Goal: Task Accomplishment & Management: Manage account settings

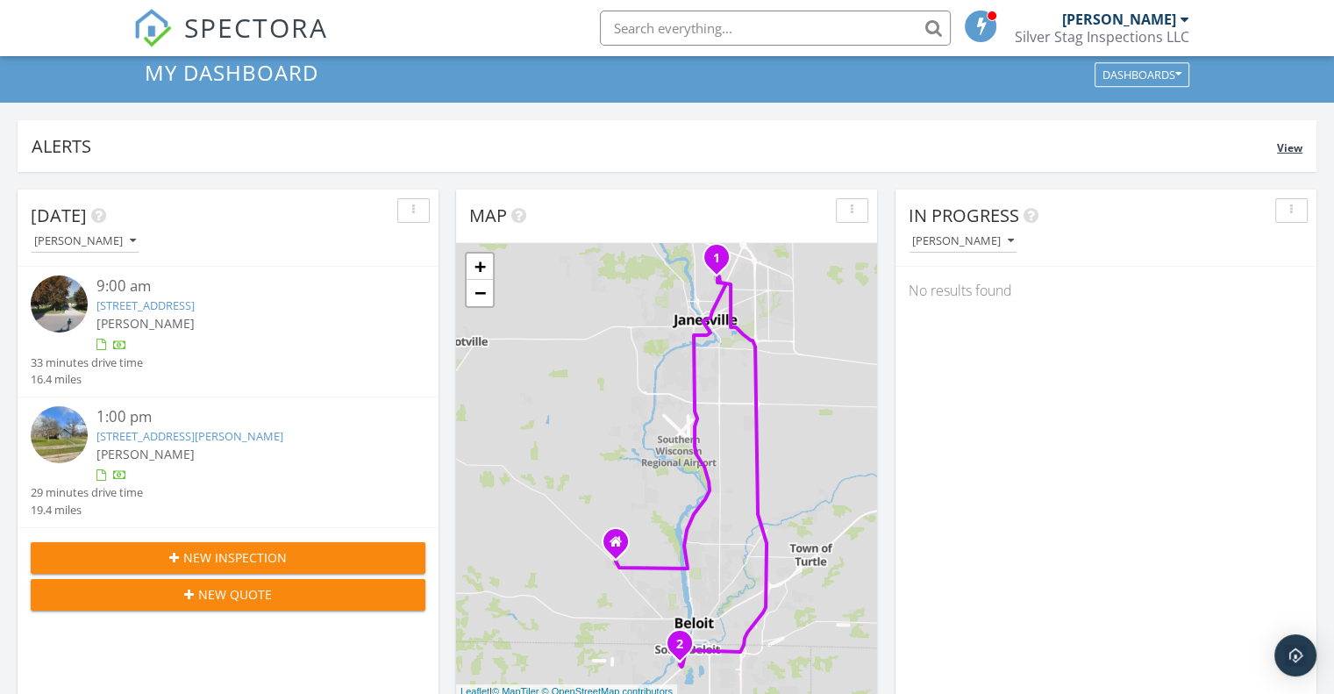
scroll to position [88, 0]
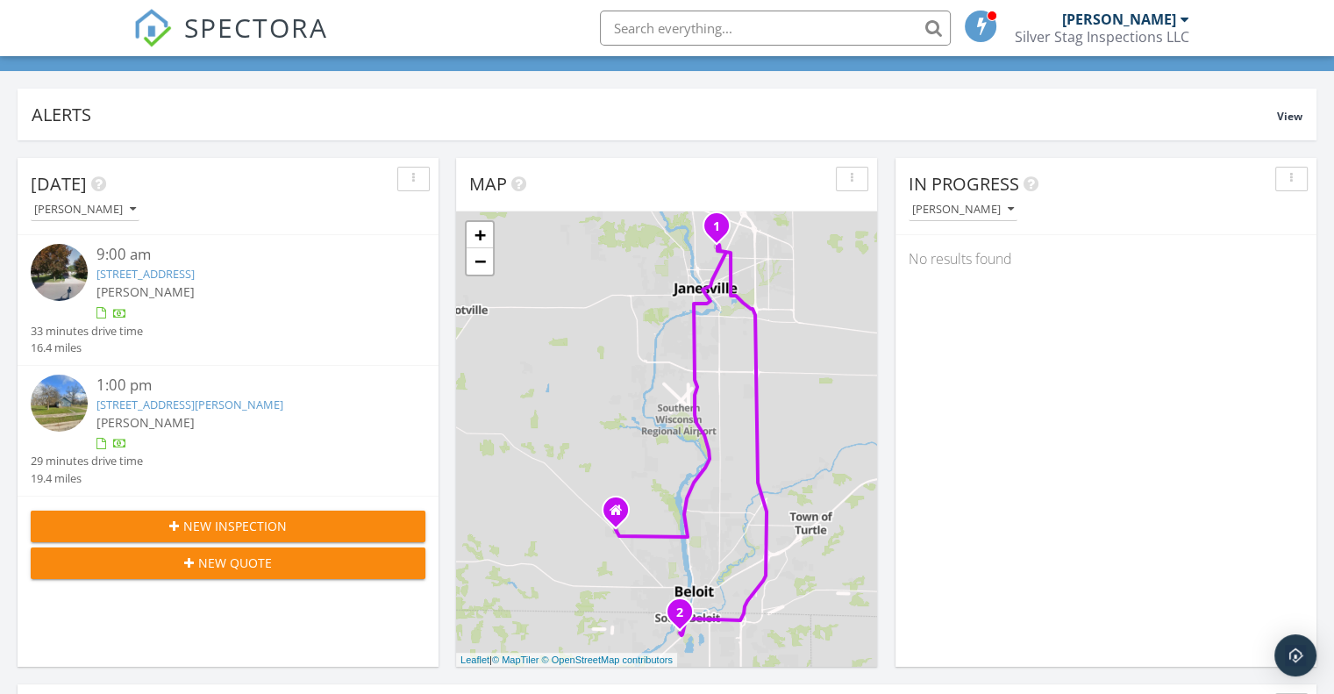
click at [144, 276] on link "1921 Mayfair Drive, Janesville, WI 53545" at bounding box center [145, 274] width 98 height 16
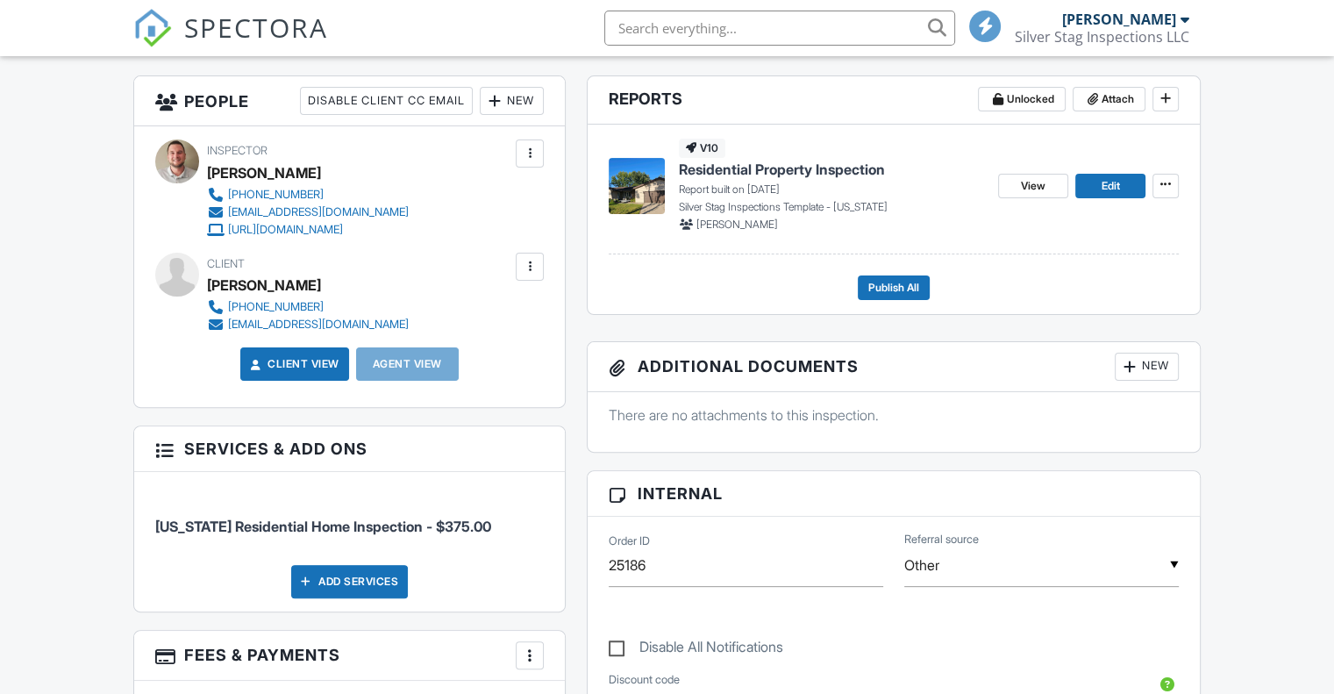
click at [729, 172] on span "Residential Property Inspection" at bounding box center [782, 169] width 206 height 19
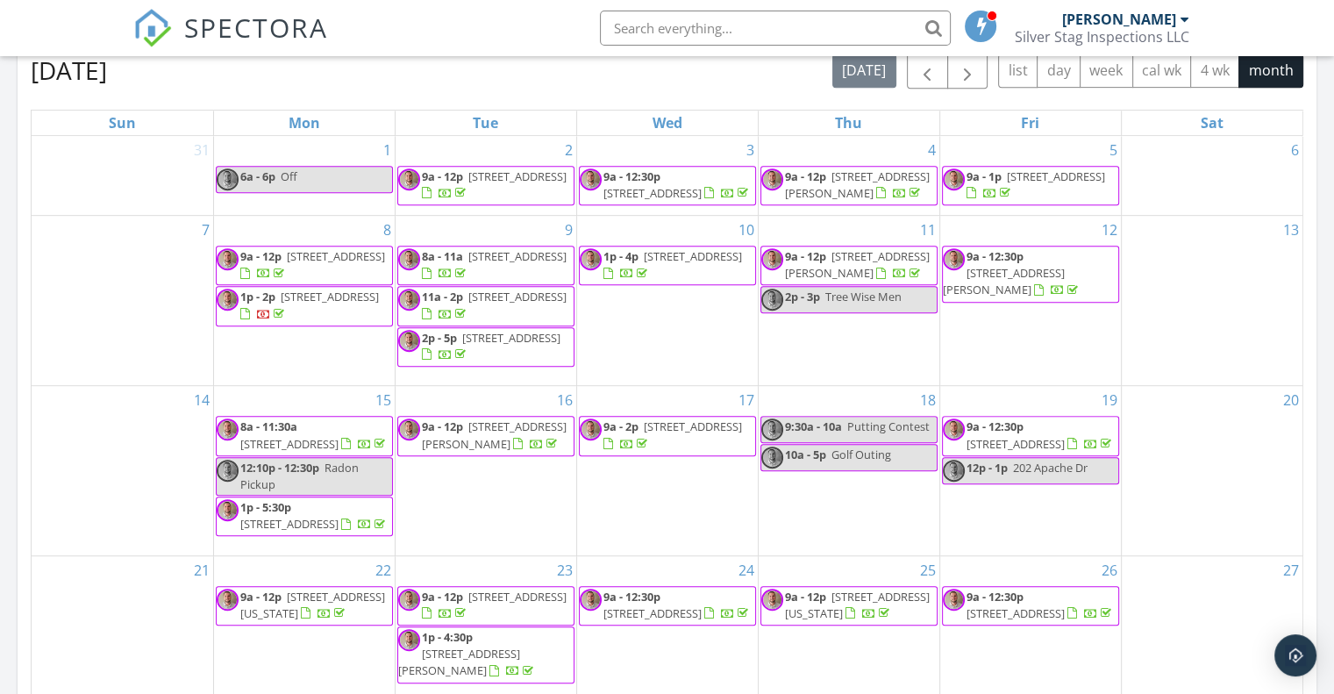
scroll to position [965, 0]
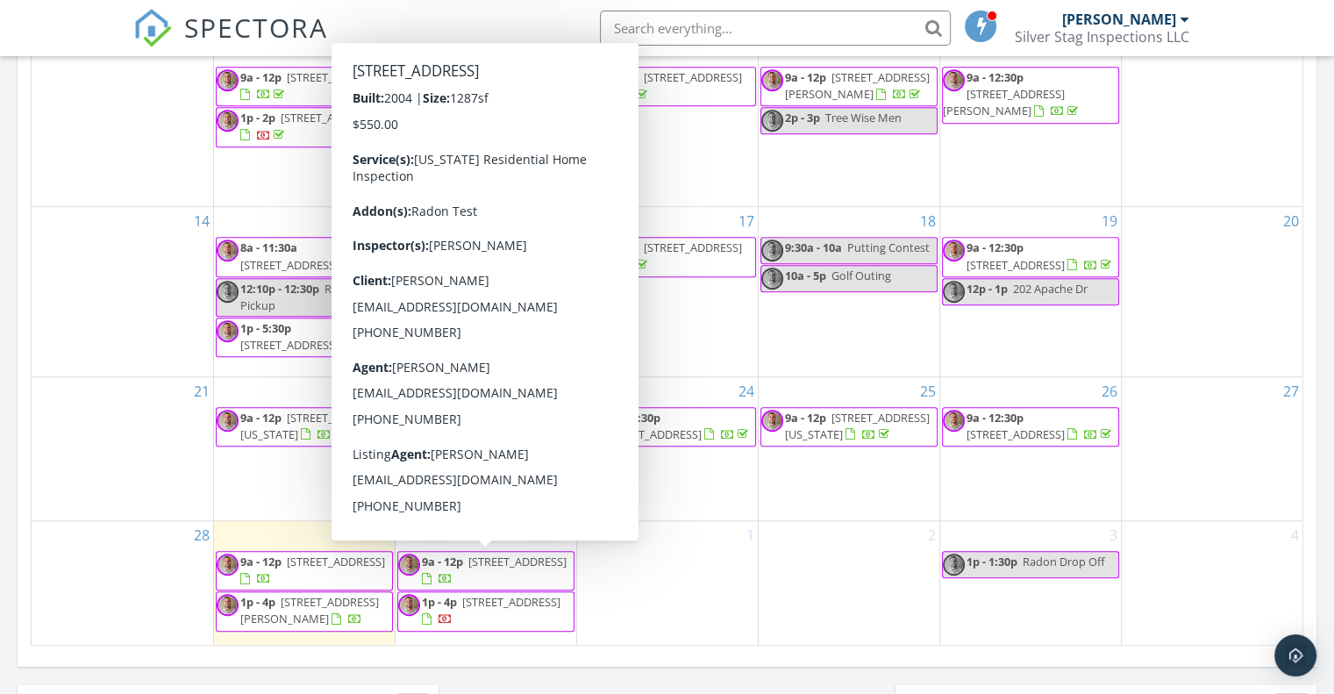
click at [488, 569] on span "[STREET_ADDRESS]" at bounding box center [517, 561] width 98 height 16
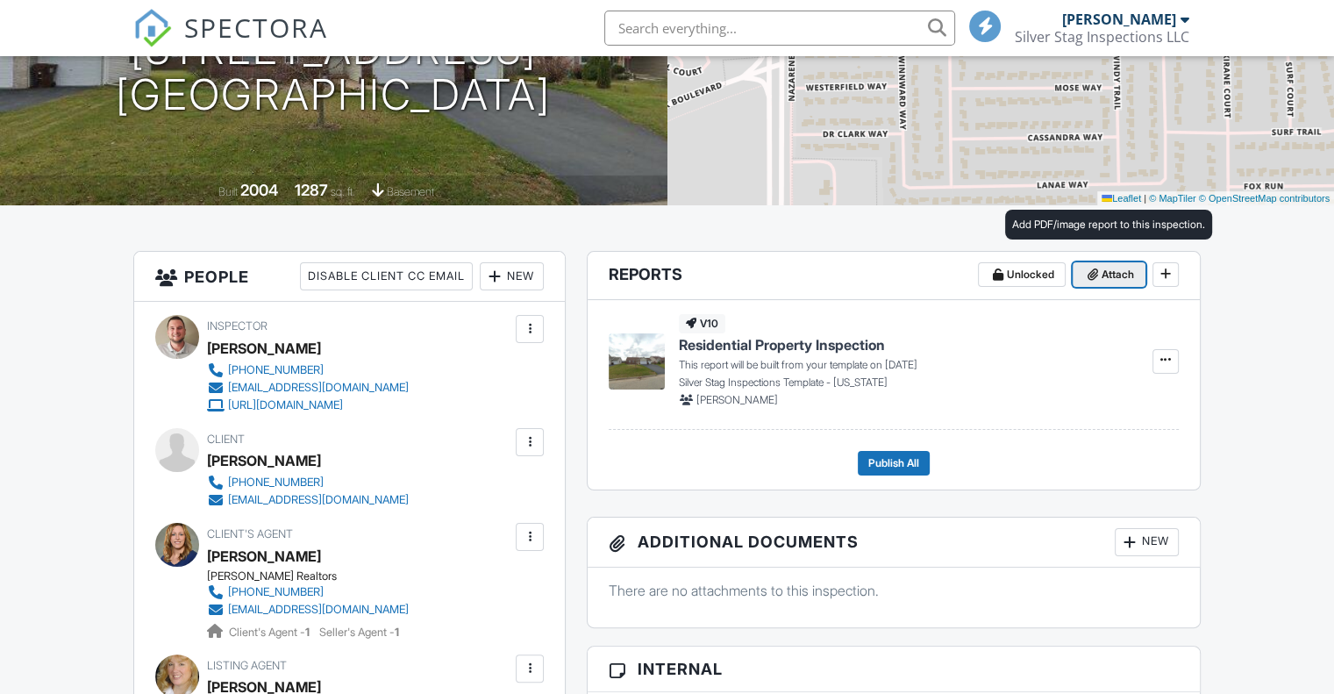
click at [1101, 277] on span "Attach" at bounding box center [1117, 275] width 32 height 18
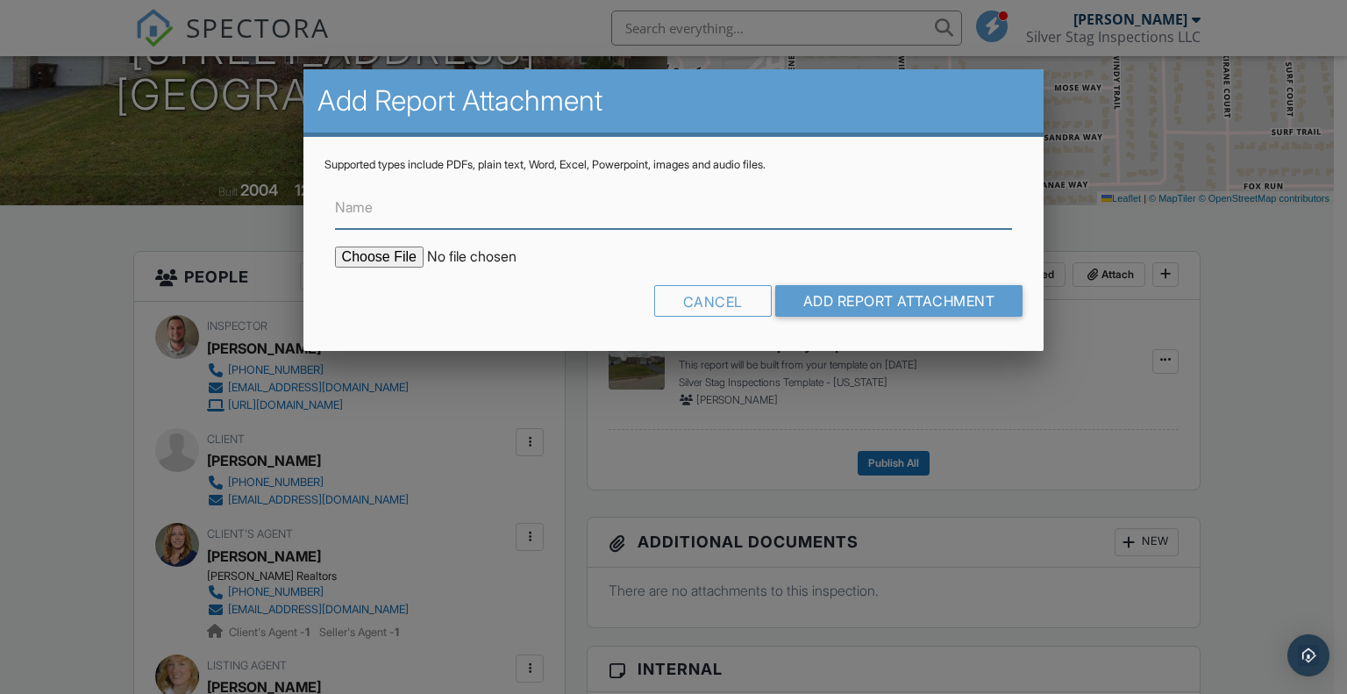
click at [382, 218] on input "Name" at bounding box center [674, 207] width 678 height 43
type input "Radon Report"
click at [410, 258] on input "file" at bounding box center [484, 256] width 298 height 21
type input "C:\fakepath\RadonTestReport_654 Winfield Dr.pdf"
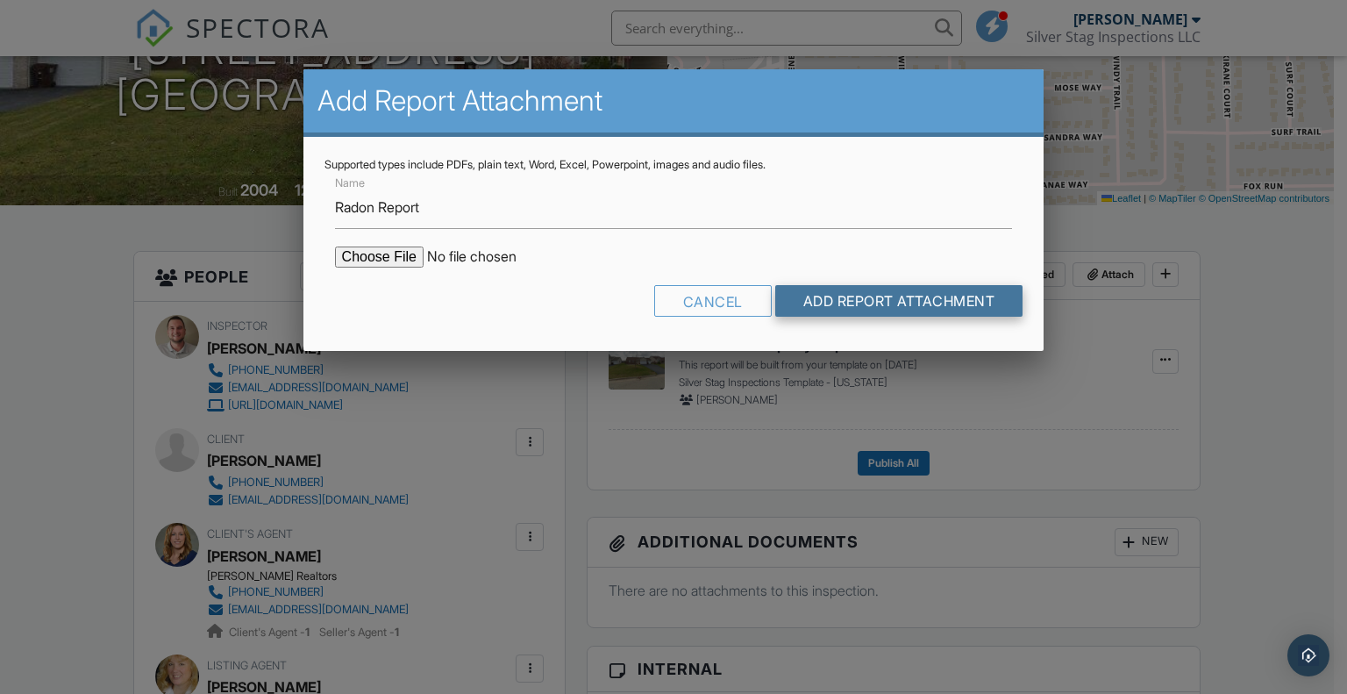
click at [862, 306] on input "Add Report Attachment" at bounding box center [899, 301] width 248 height 32
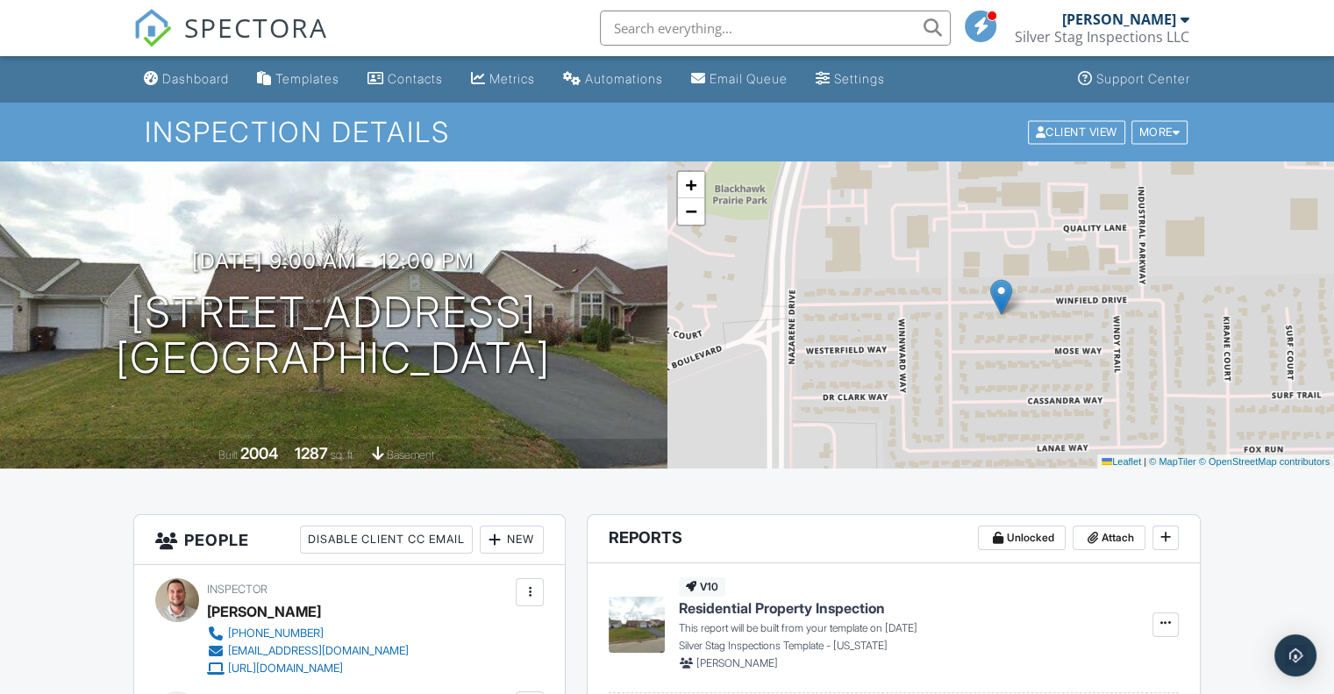
click at [233, 37] on span "SPECTORA" at bounding box center [256, 27] width 144 height 37
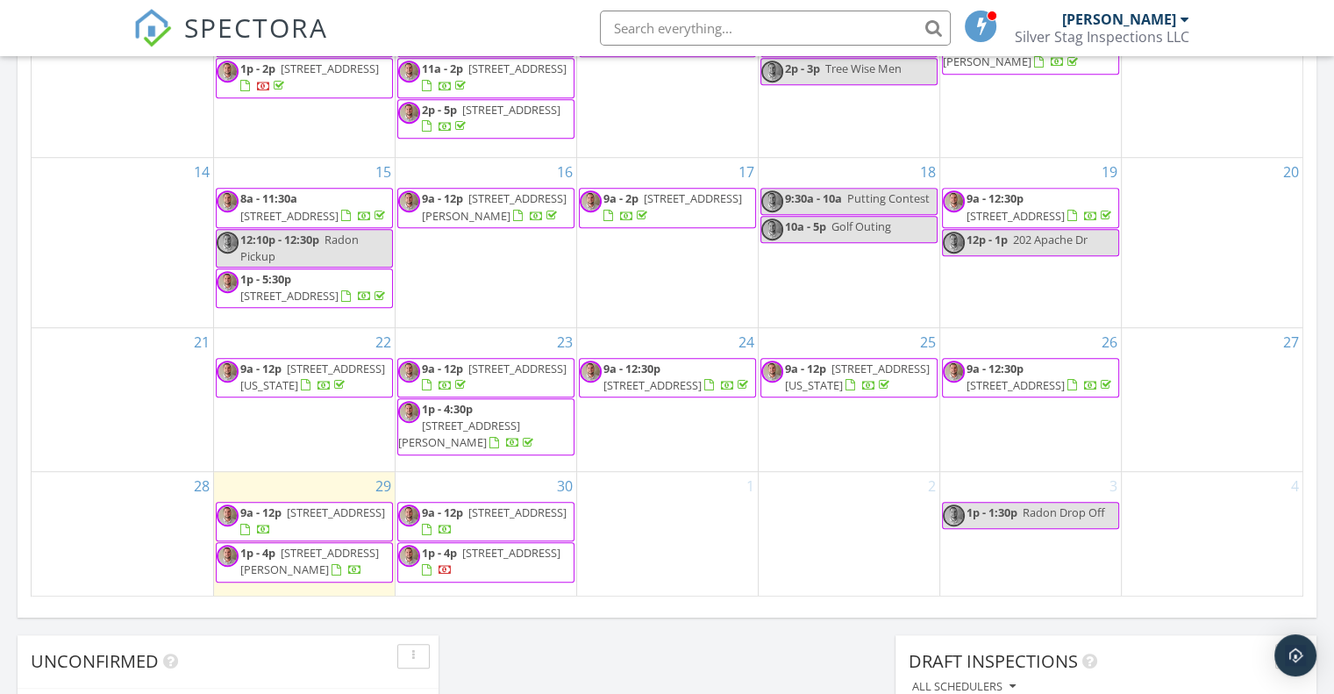
scroll to position [1052, 0]
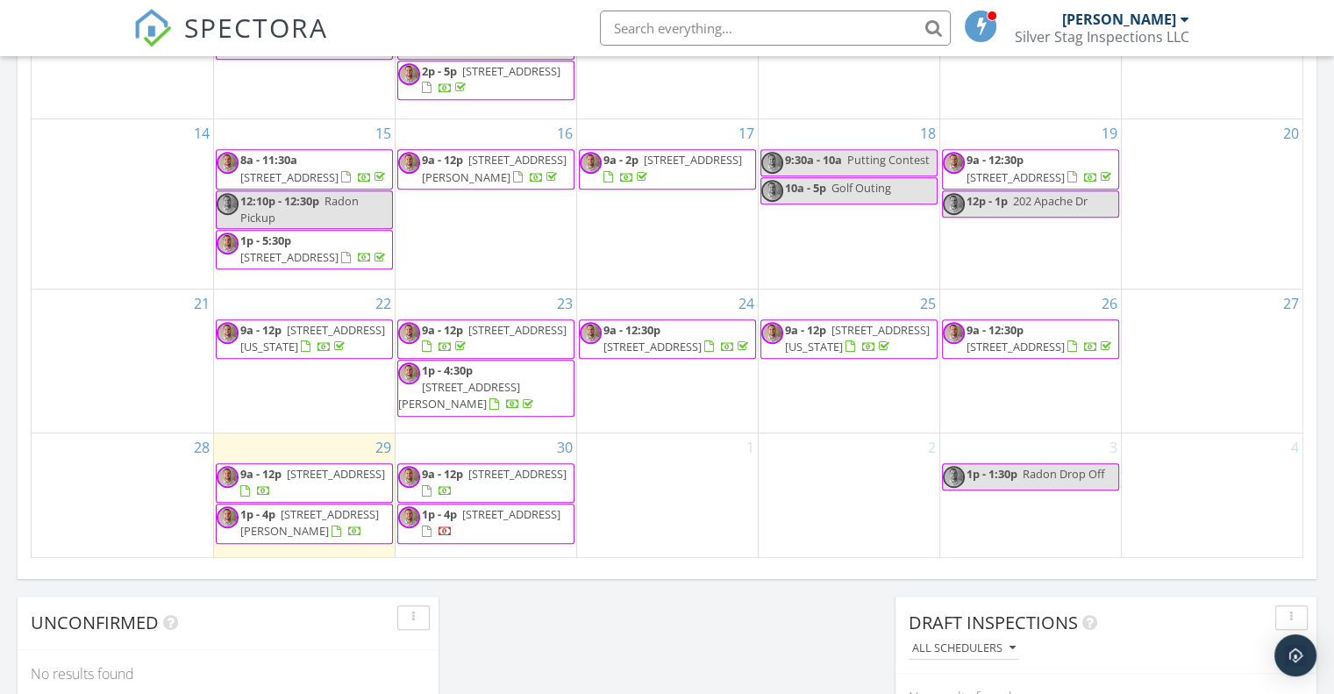
click at [467, 522] on span "[STREET_ADDRESS]" at bounding box center [511, 514] width 98 height 16
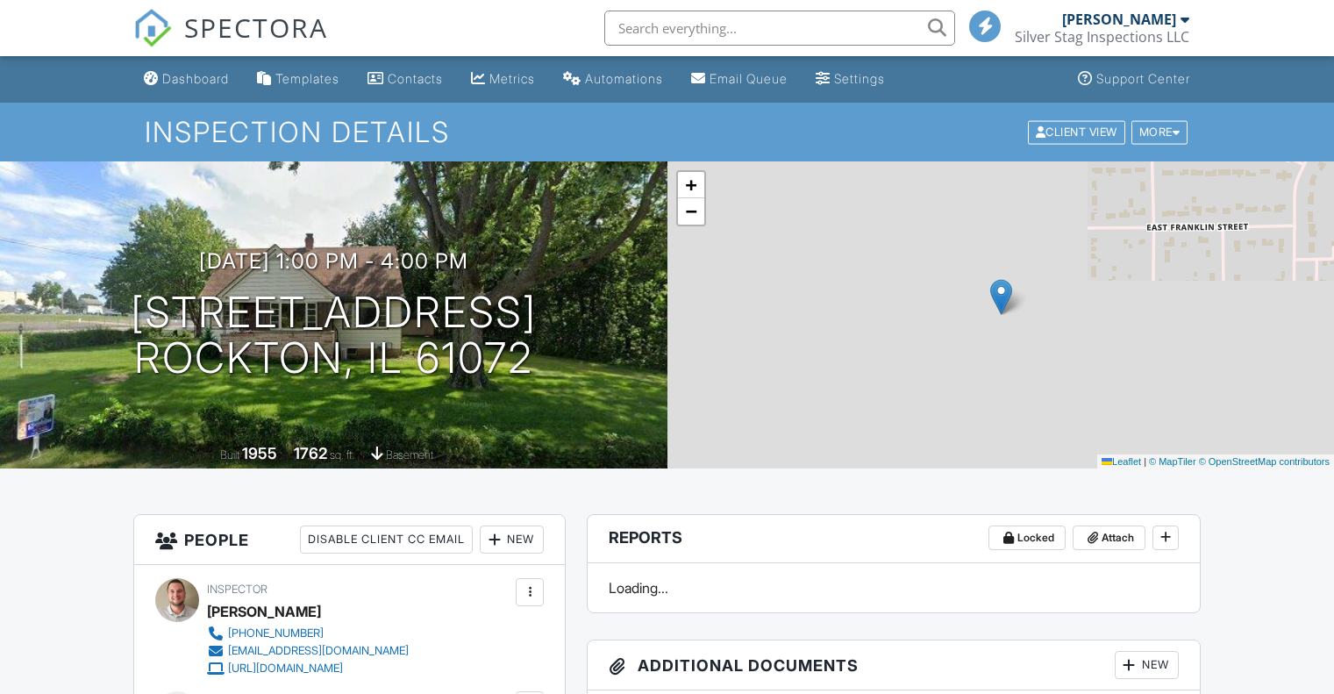
scroll to position [175, 0]
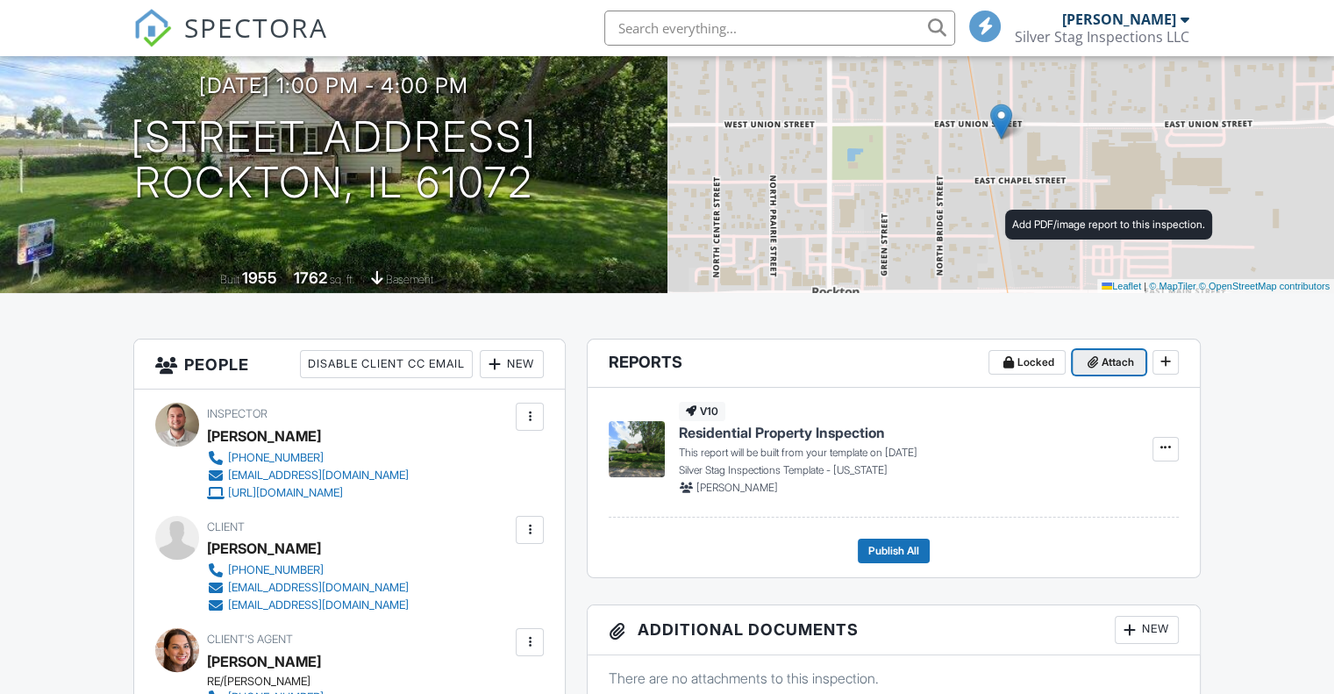
click at [1115, 353] on span "Attach" at bounding box center [1117, 362] width 32 height 18
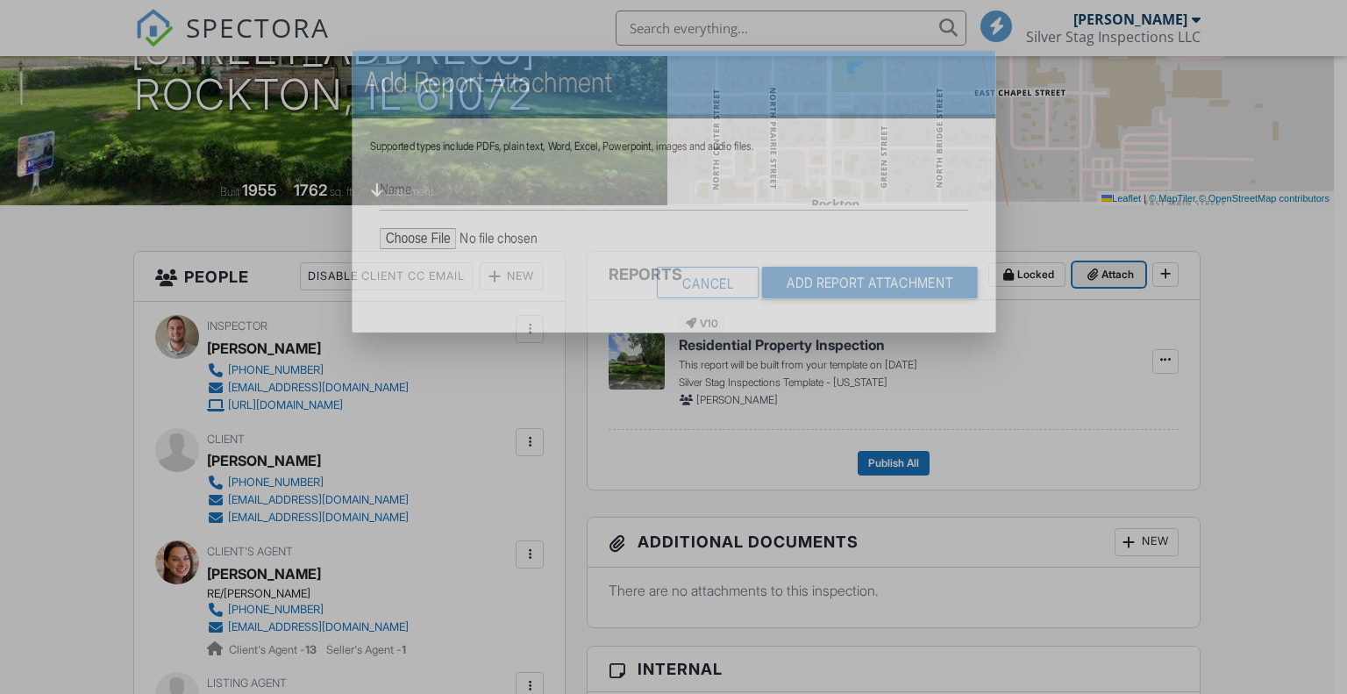
scroll to position [0, 0]
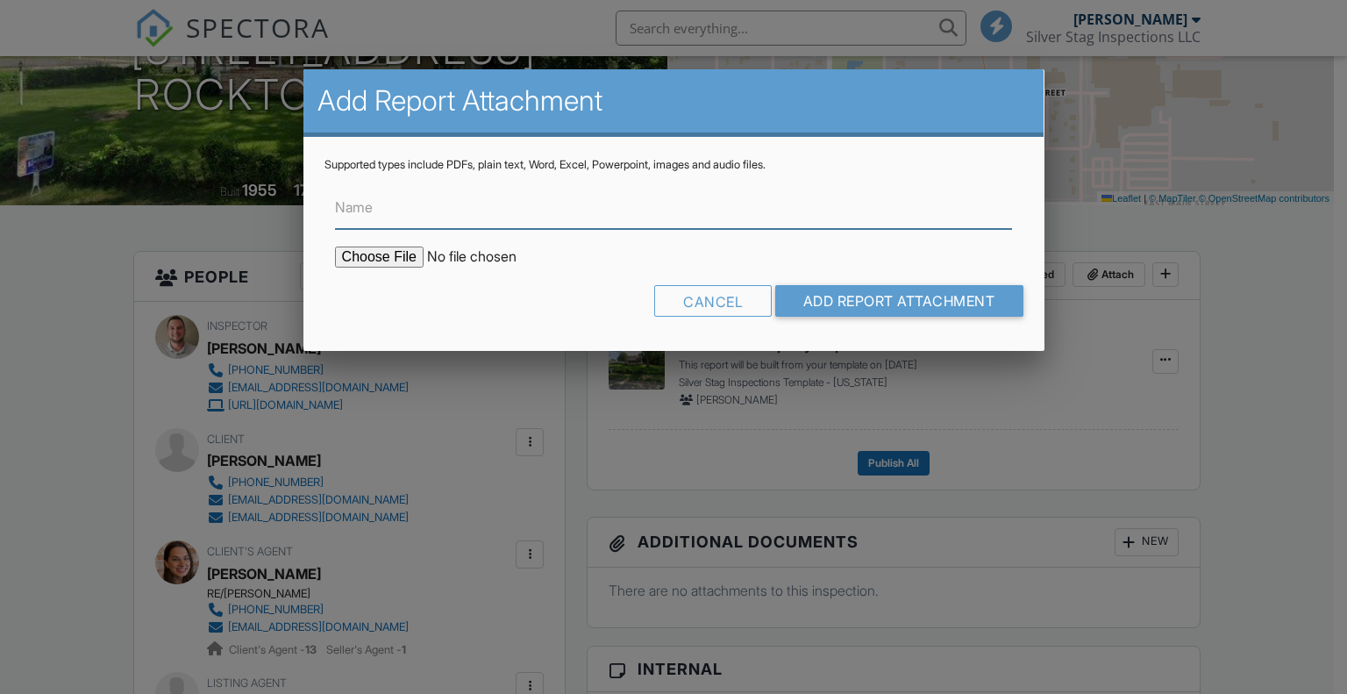
click at [384, 214] on input "Name" at bounding box center [674, 207] width 678 height 43
type input "Radon Report"
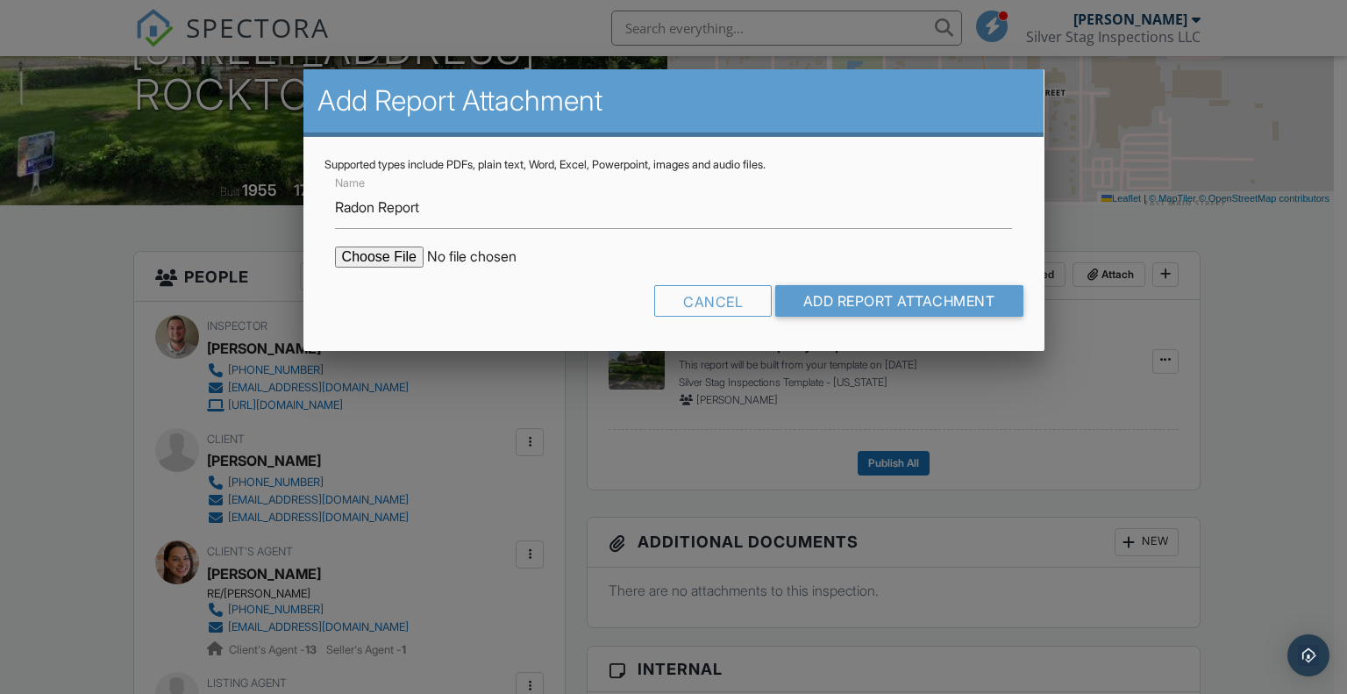
click at [387, 259] on input "file" at bounding box center [484, 256] width 298 height 21
type input "C:\fakepath\RadonTestReport_328 E Union St.pdf"
click at [843, 304] on input "Add Report Attachment" at bounding box center [899, 301] width 248 height 32
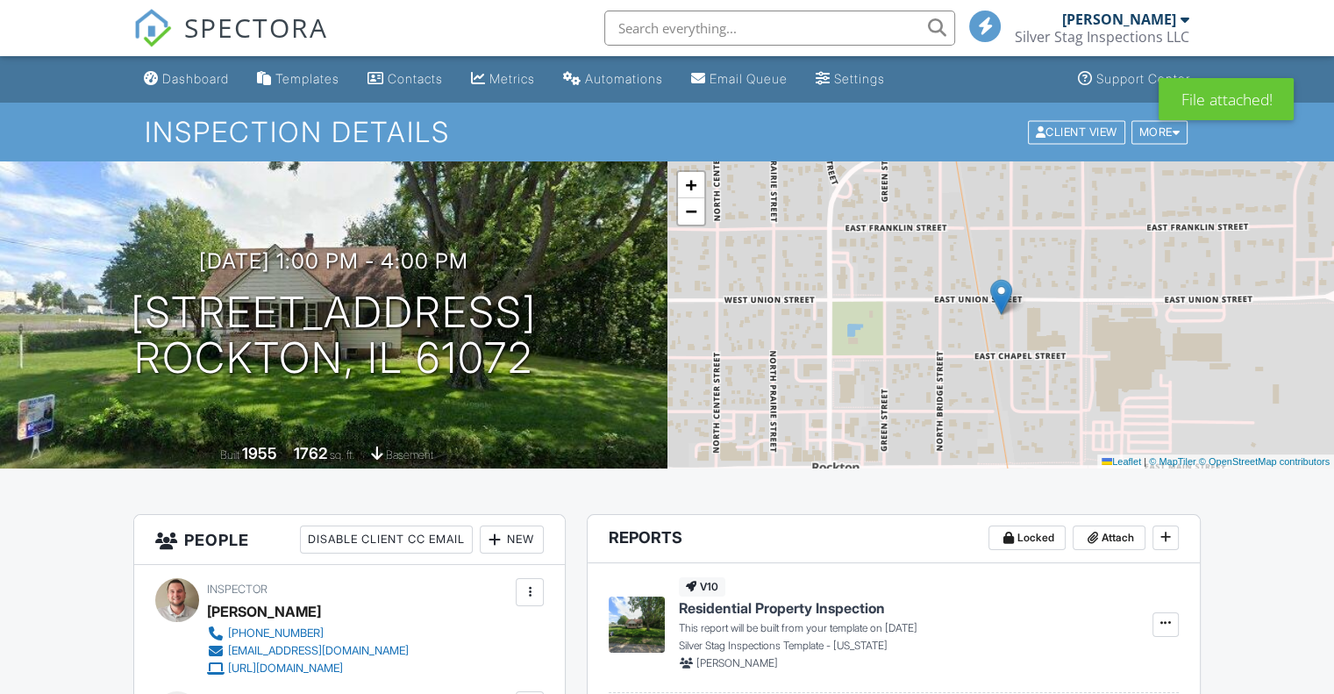
click at [239, 16] on span "SPECTORA" at bounding box center [256, 27] width 144 height 37
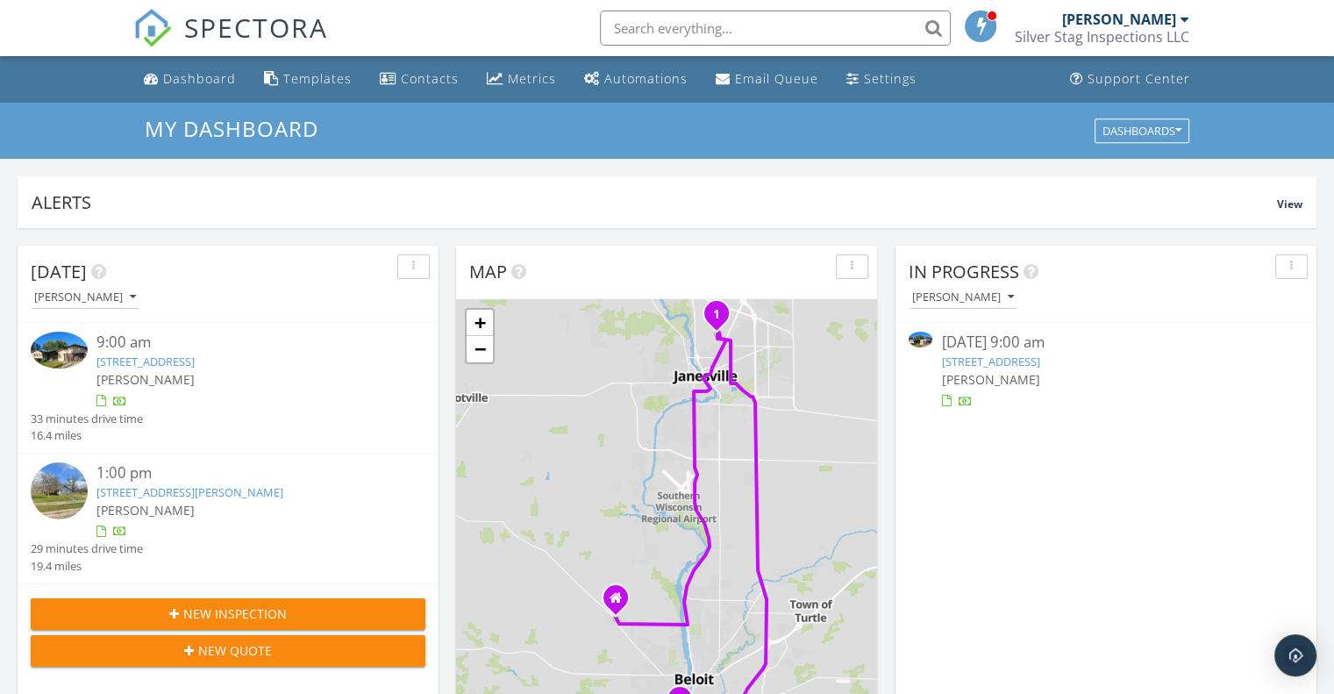
click at [651, 31] on input "text" at bounding box center [775, 28] width 351 height 35
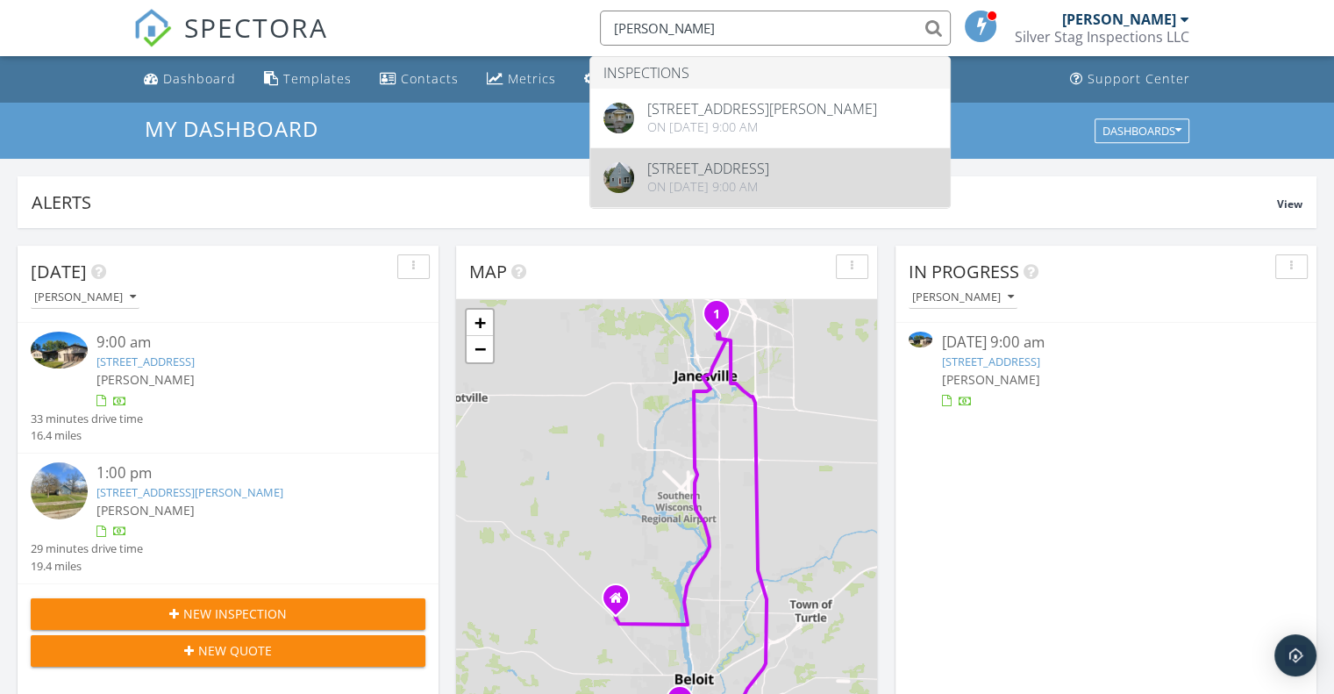
type input "vela"
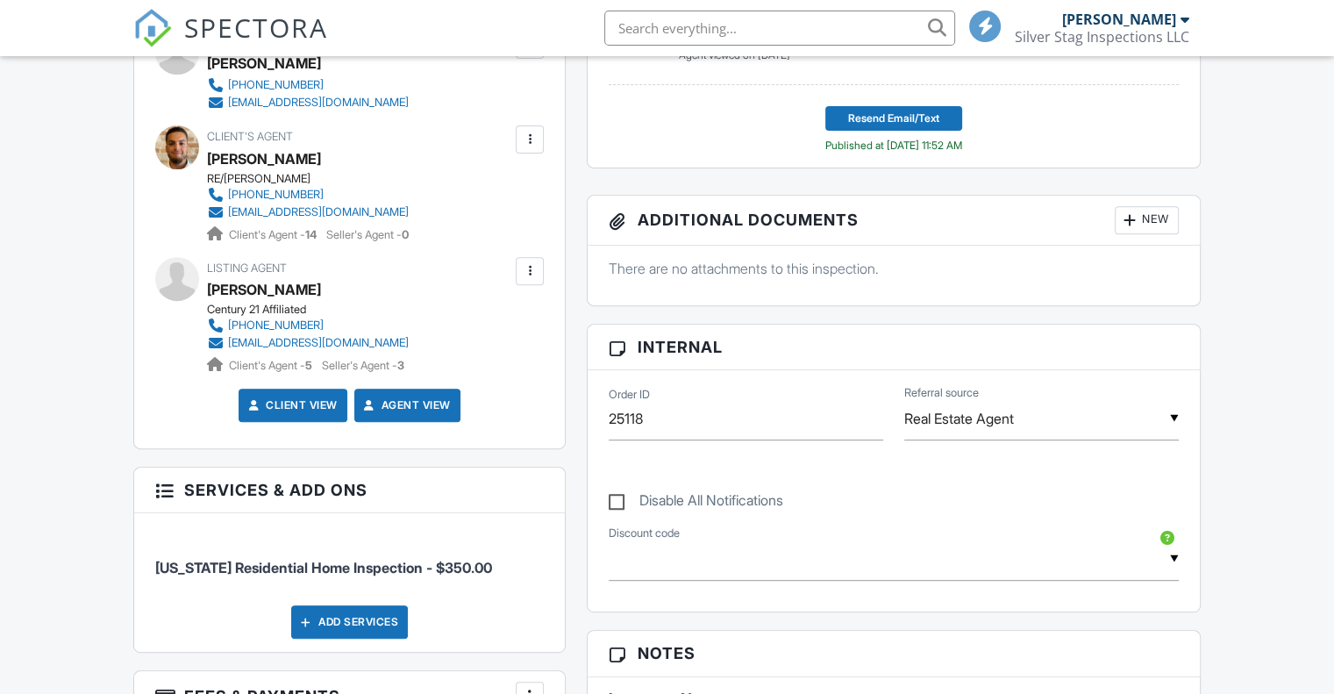
scroll to position [438, 0]
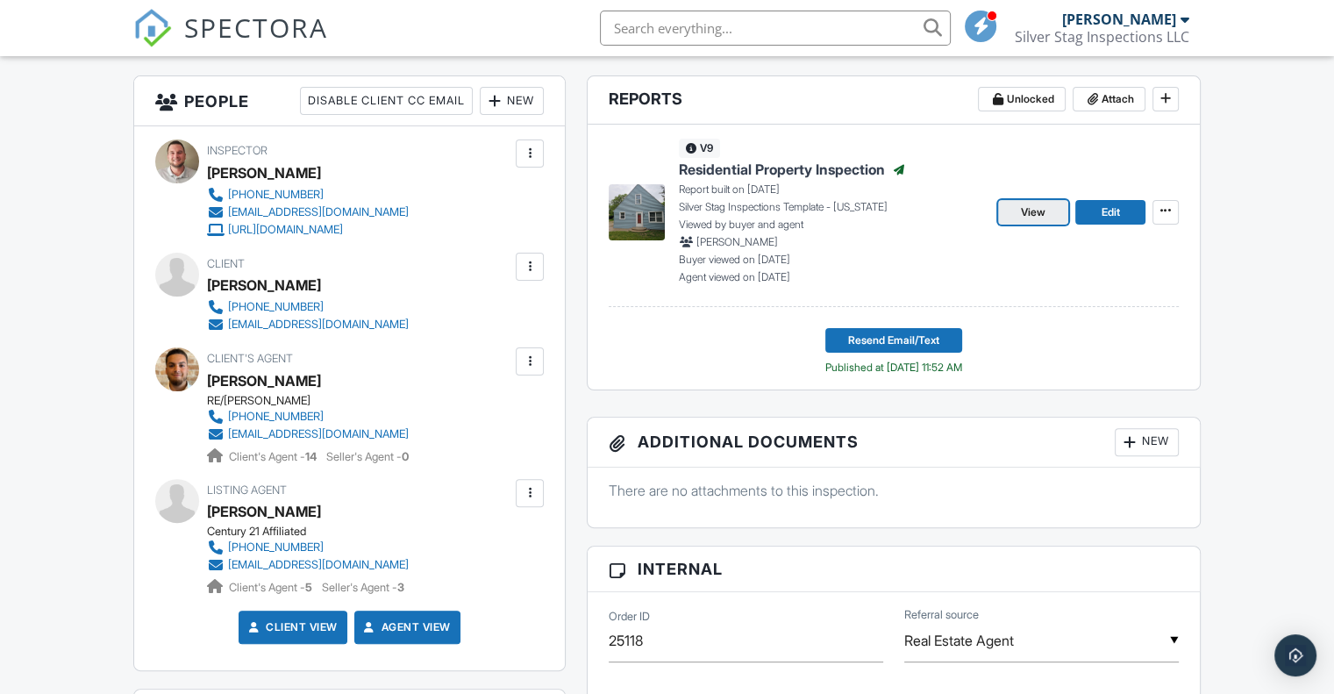
click at [1034, 210] on span "View" at bounding box center [1033, 212] width 25 height 18
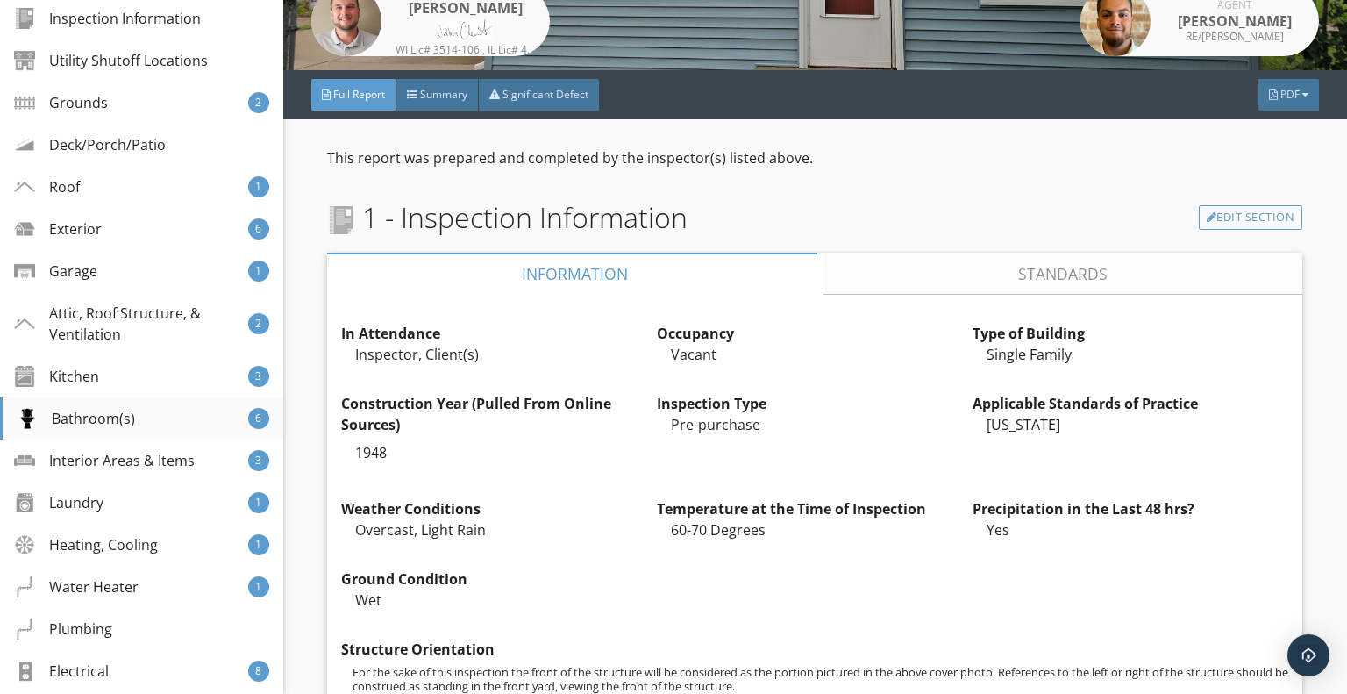
scroll to position [526, 0]
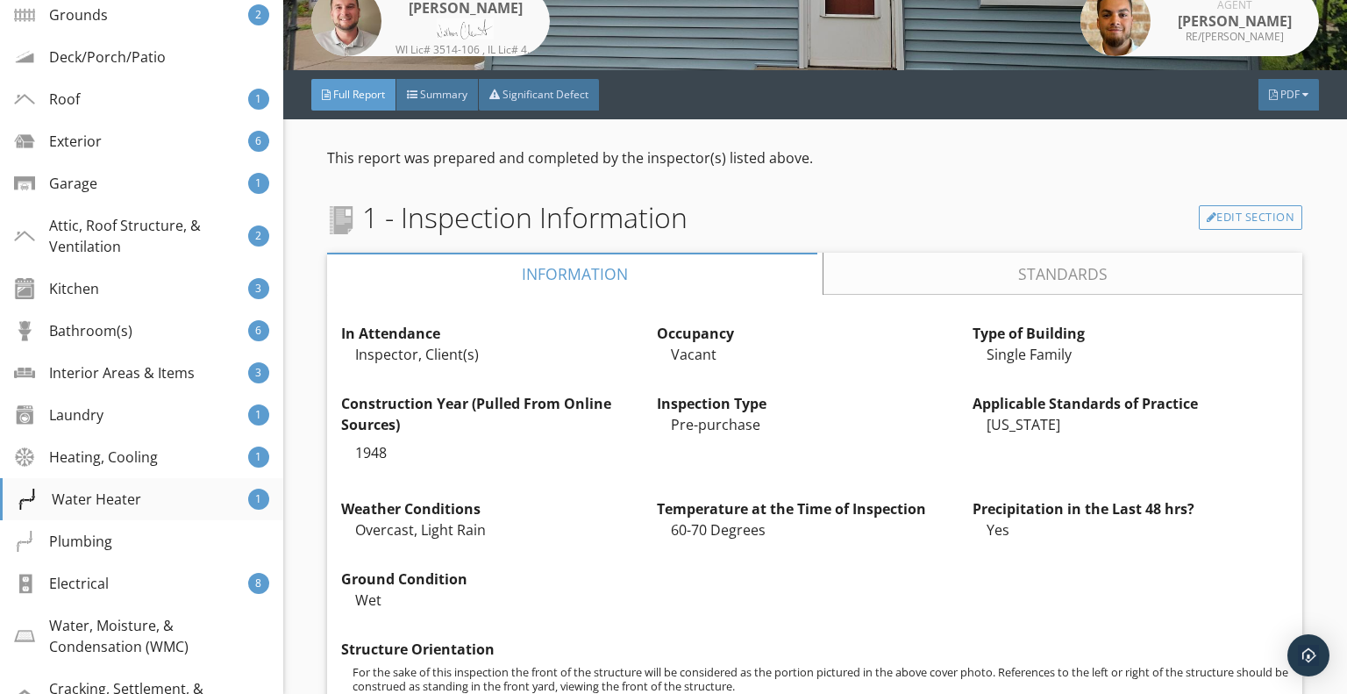
click at [103, 507] on div "Water Heater" at bounding box center [79, 498] width 125 height 21
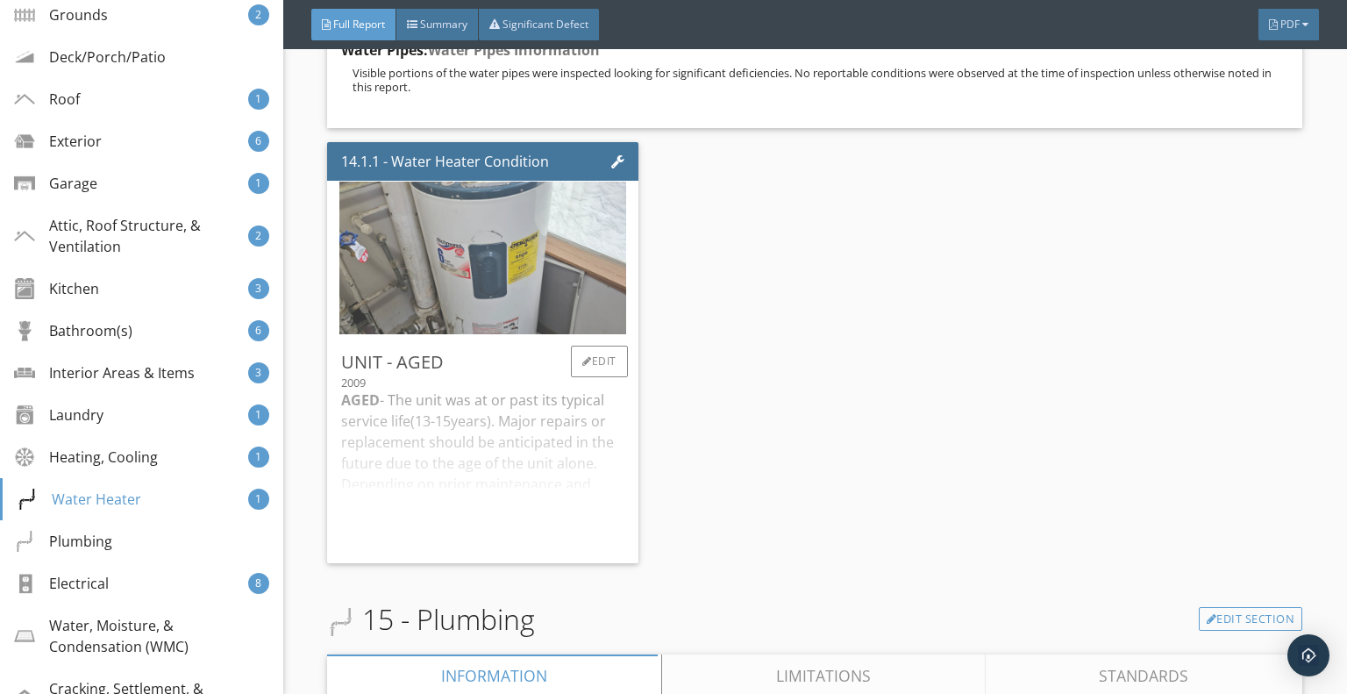
scroll to position [30362, 0]
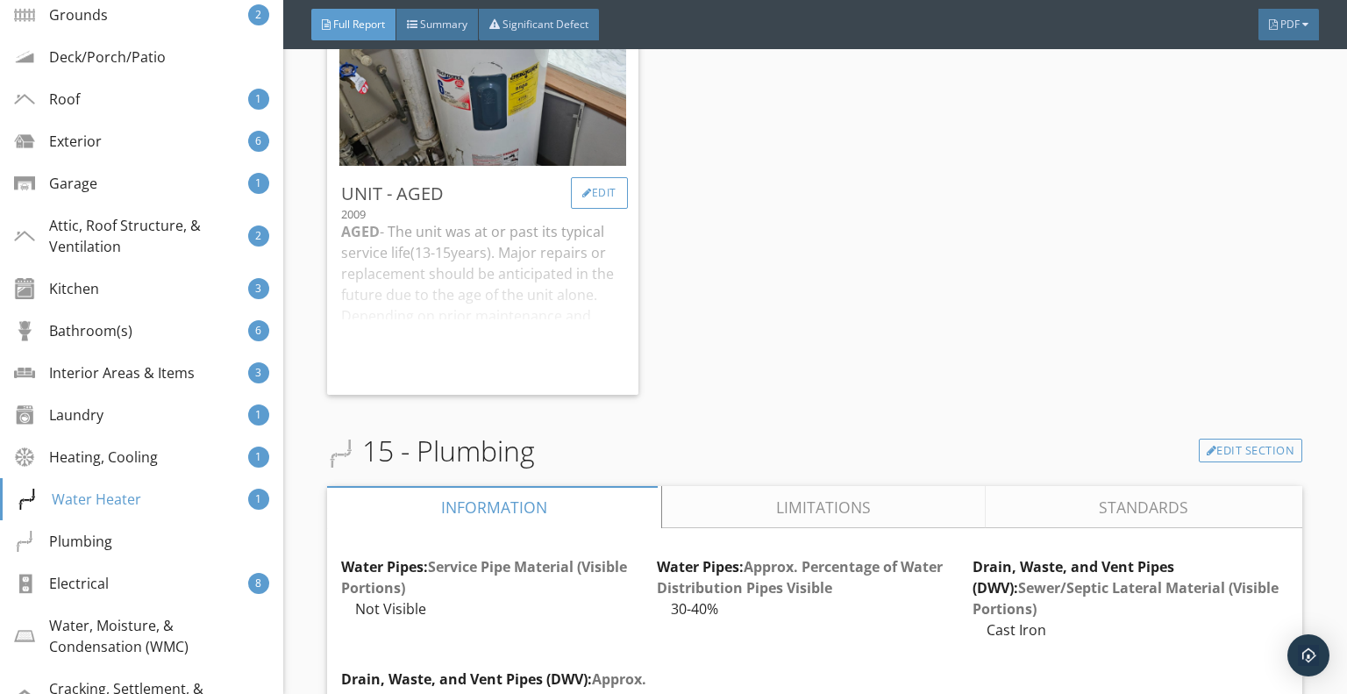
click at [586, 209] on div "Edit" at bounding box center [599, 193] width 57 height 32
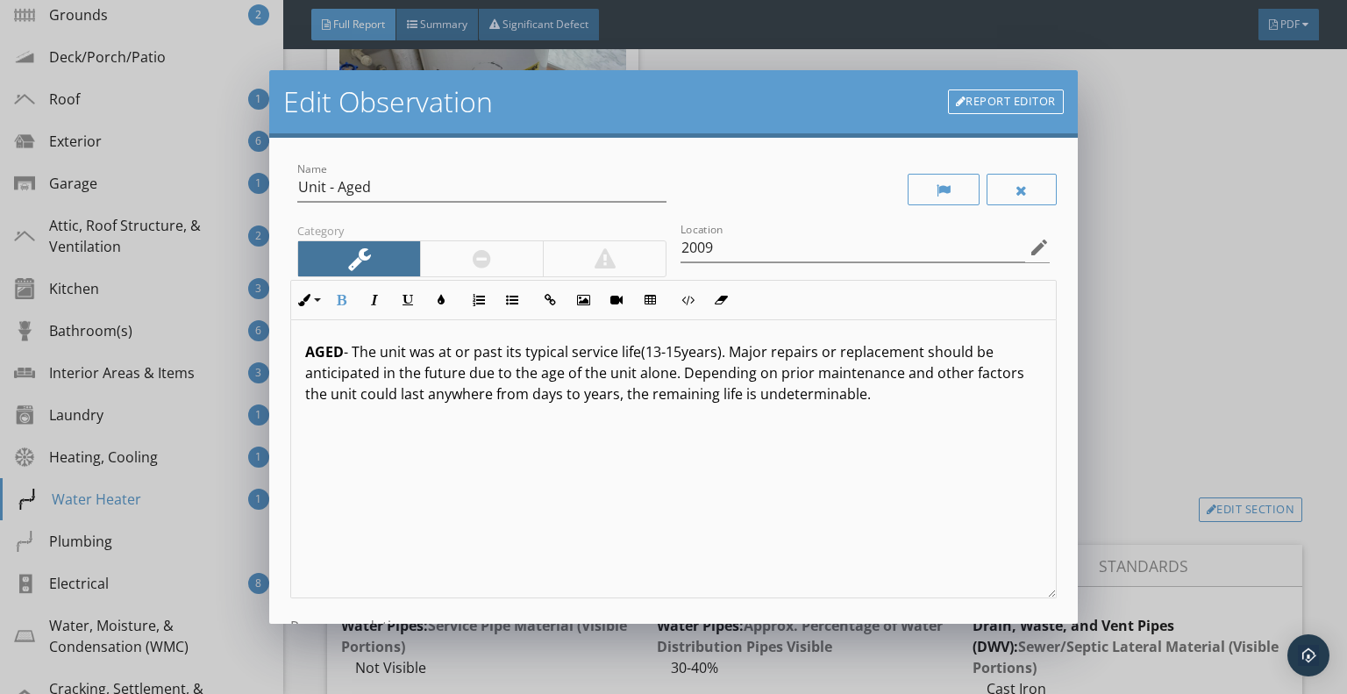
drag, startPoint x: 306, startPoint y: 349, endPoint x: 914, endPoint y: 446, distance: 615.4
click at [914, 446] on div "AGED - The unit was at or past its typical service life(13-15years). Major repa…" at bounding box center [673, 459] width 765 height 278
copy p "AGED - The unit was at or past its typical service life(13-15years). Major repa…"
click at [549, 434] on div "AGED - The unit was at or past its typical service life(13-15years). Major repa…" at bounding box center [673, 459] width 765 height 278
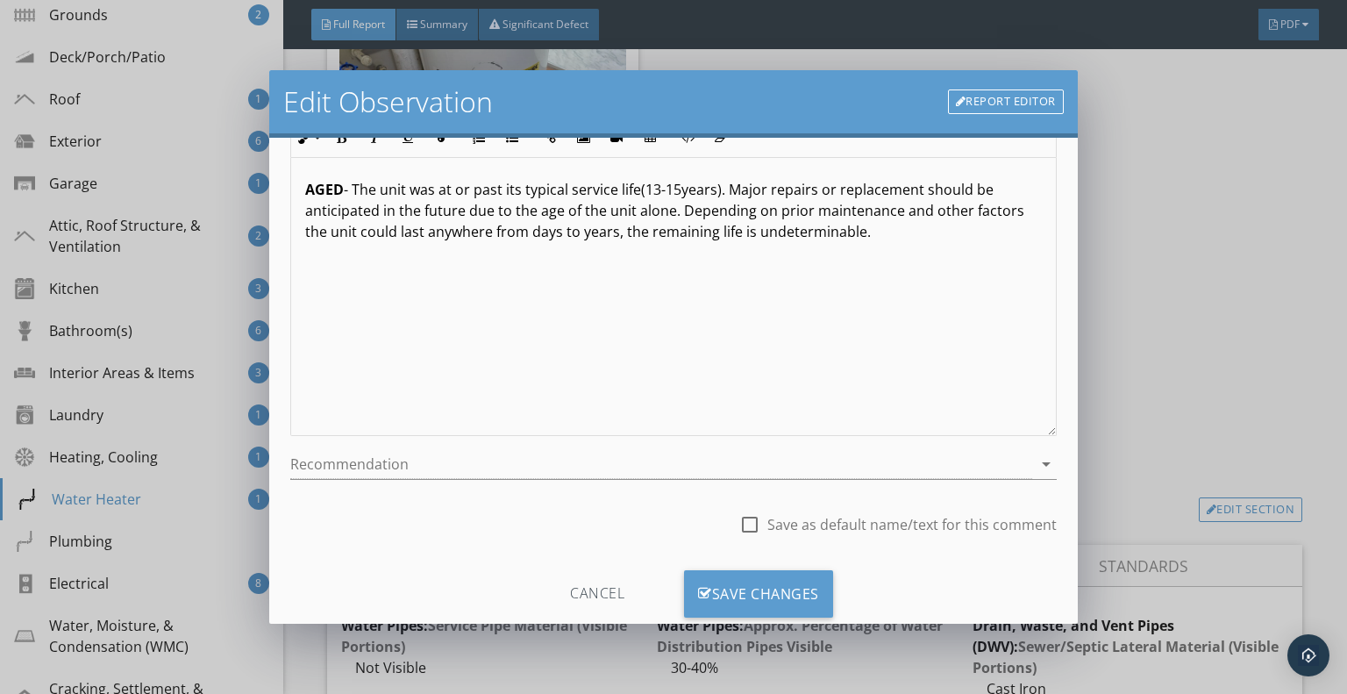
scroll to position [203, 0]
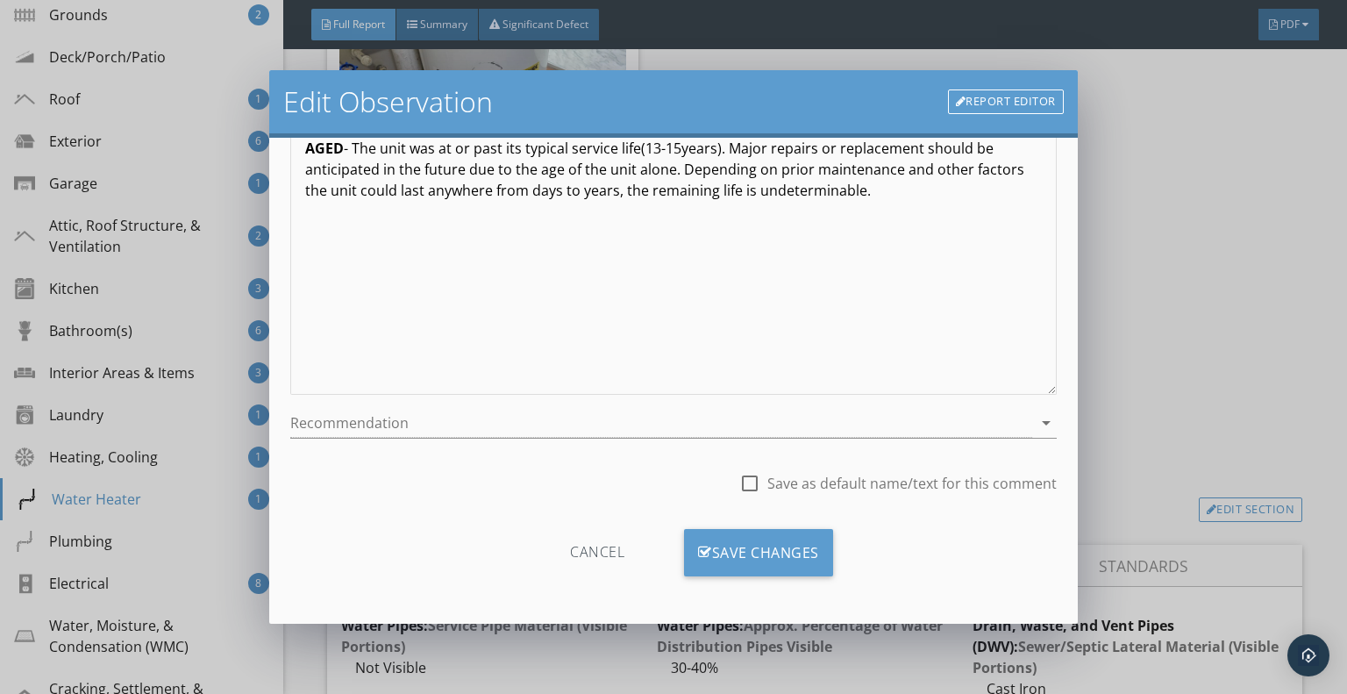
click at [605, 549] on div "Cancel" at bounding box center [597, 552] width 167 height 47
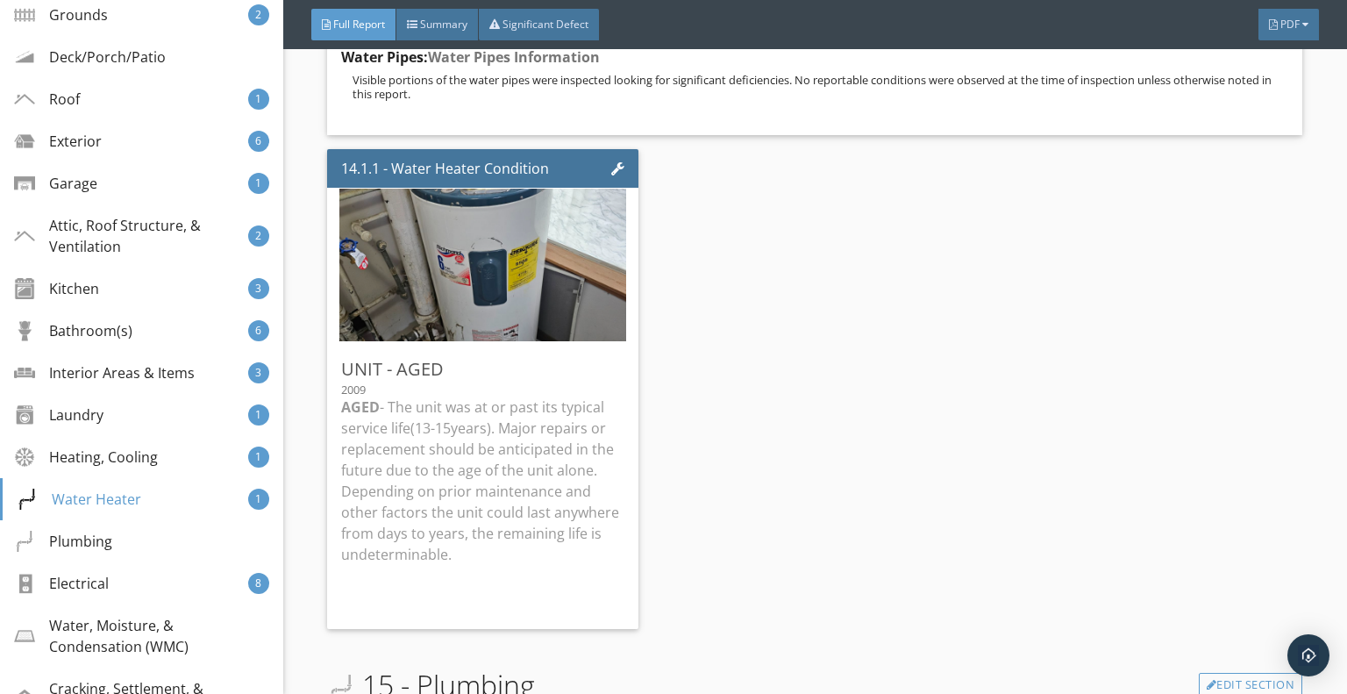
scroll to position [29835, 0]
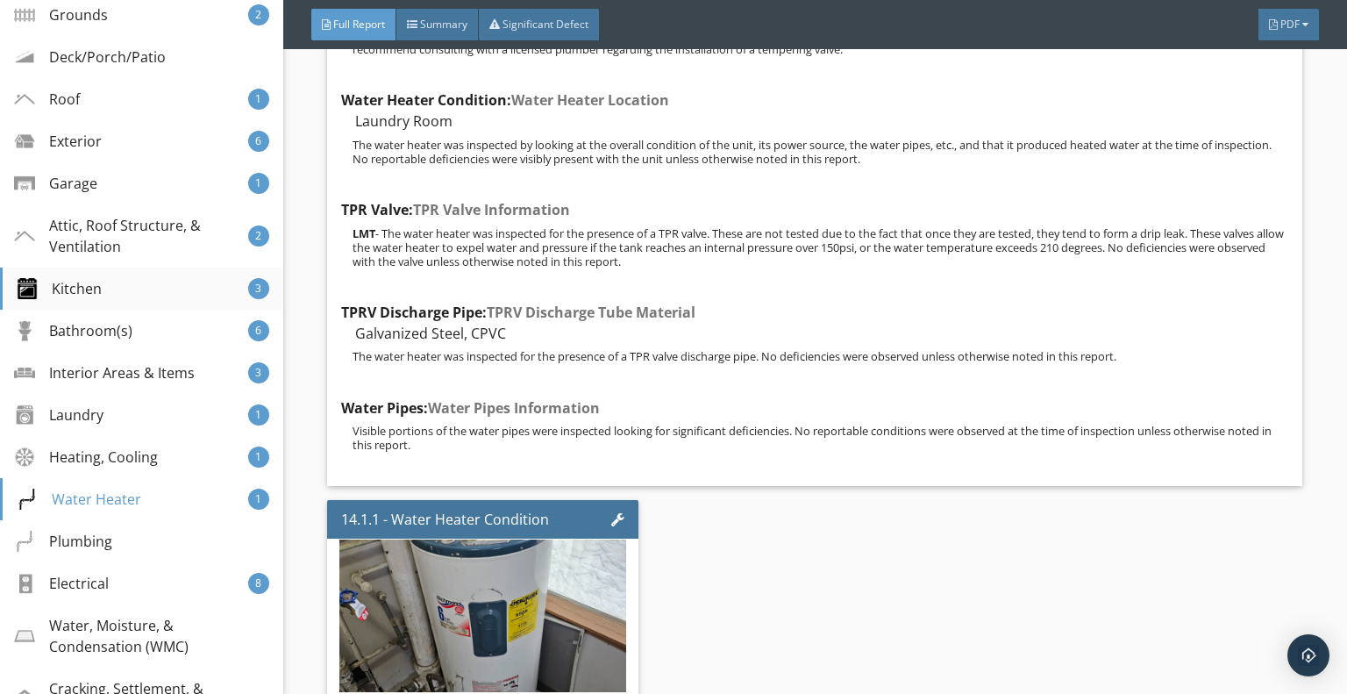
click at [90, 296] on div "Kitchen" at bounding box center [59, 288] width 85 height 21
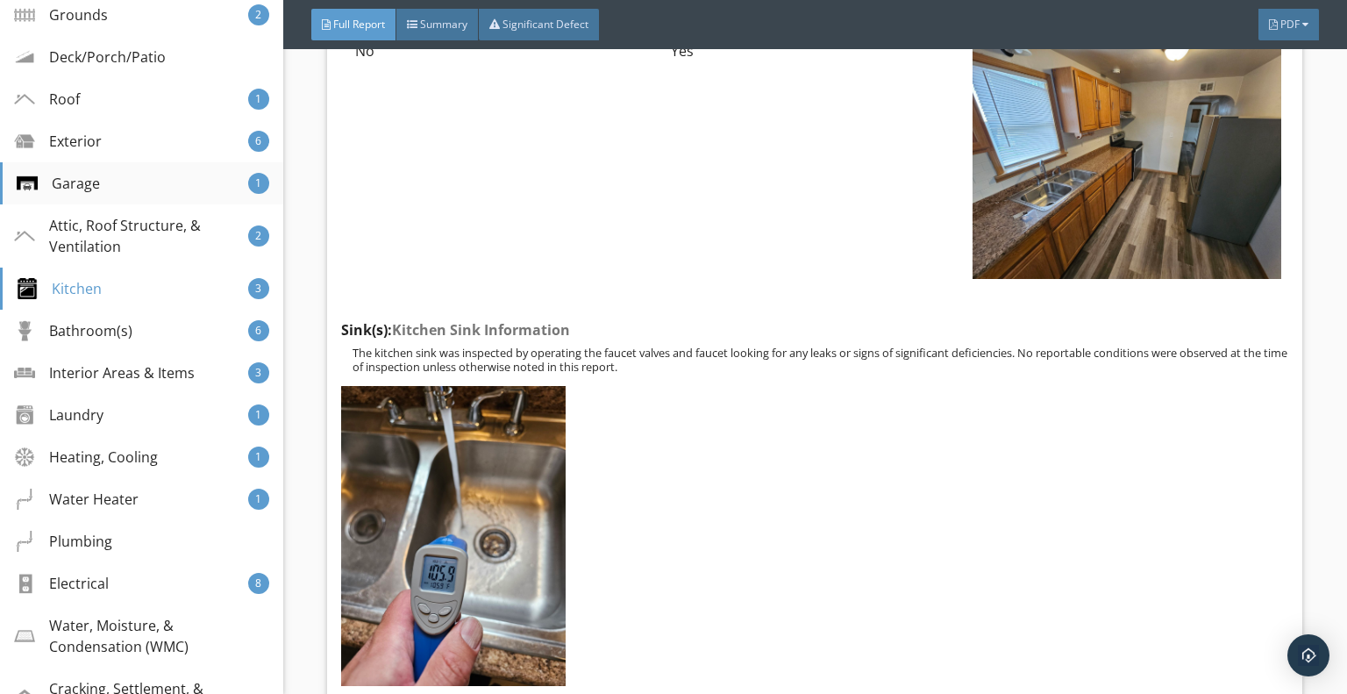
scroll to position [438, 0]
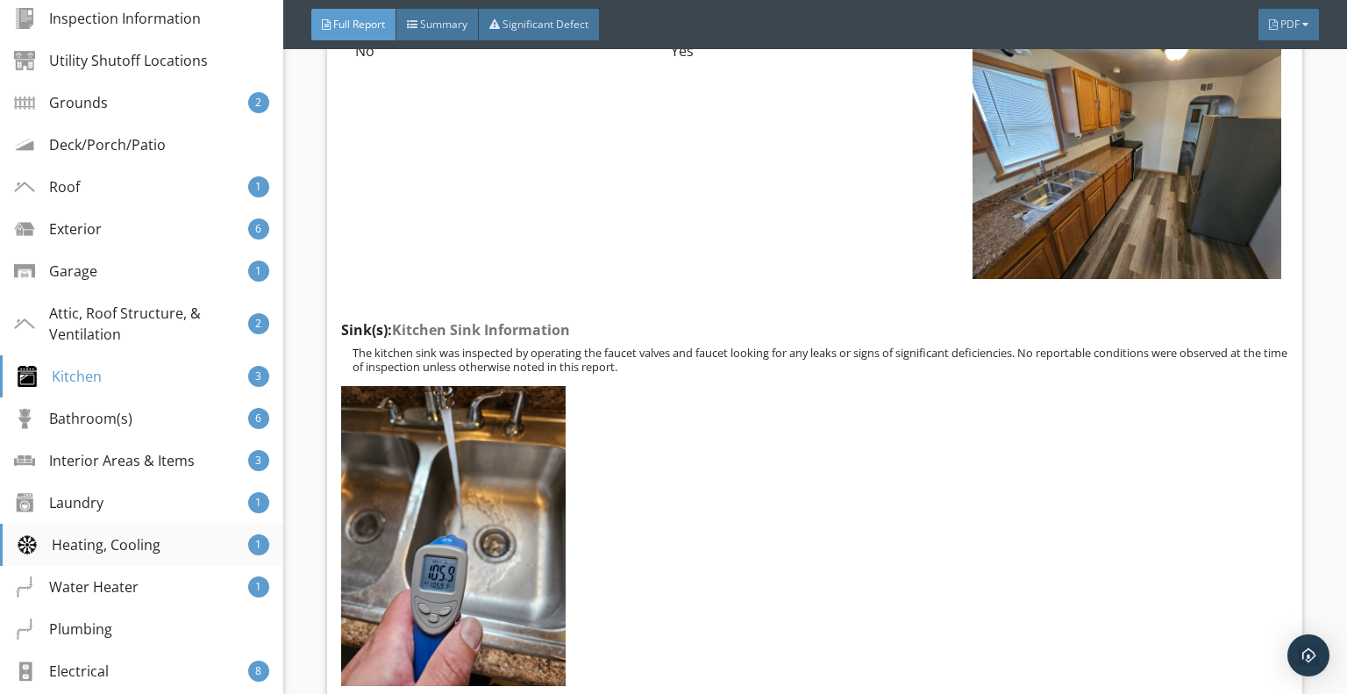
click at [98, 541] on div "Heating, Cooling" at bounding box center [89, 544] width 144 height 21
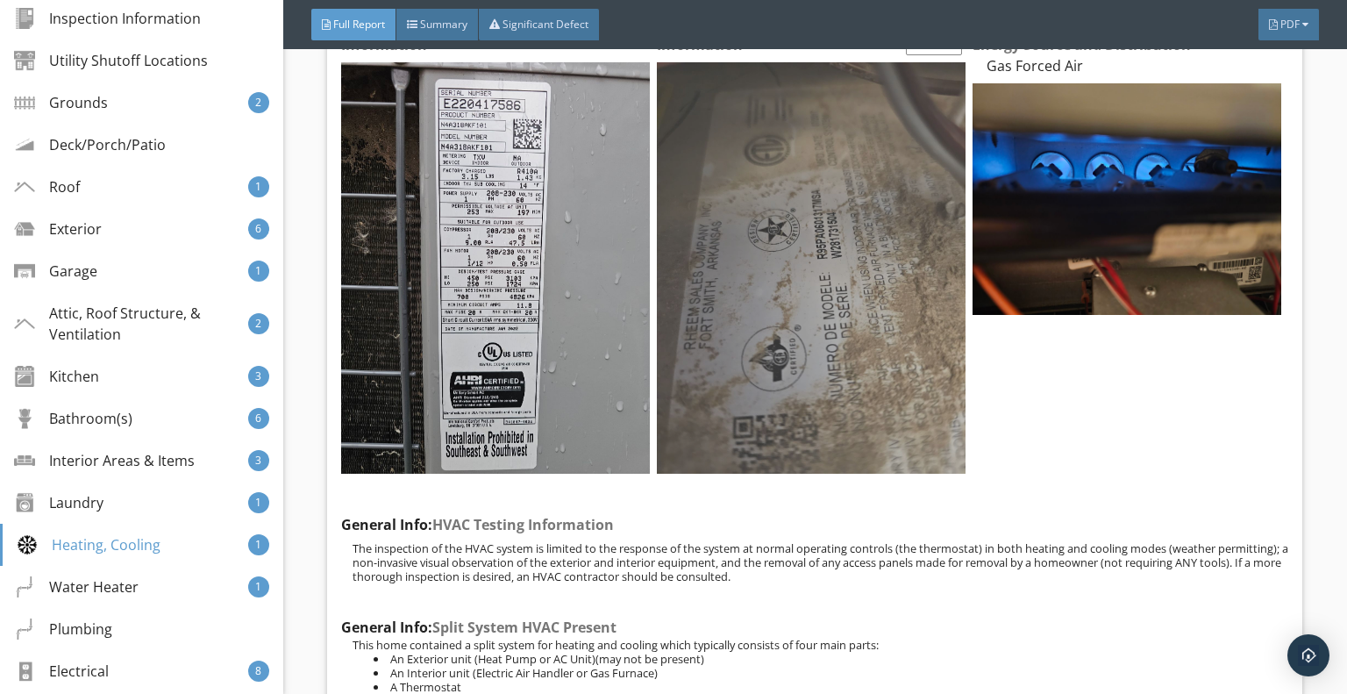
scroll to position [26431, 0]
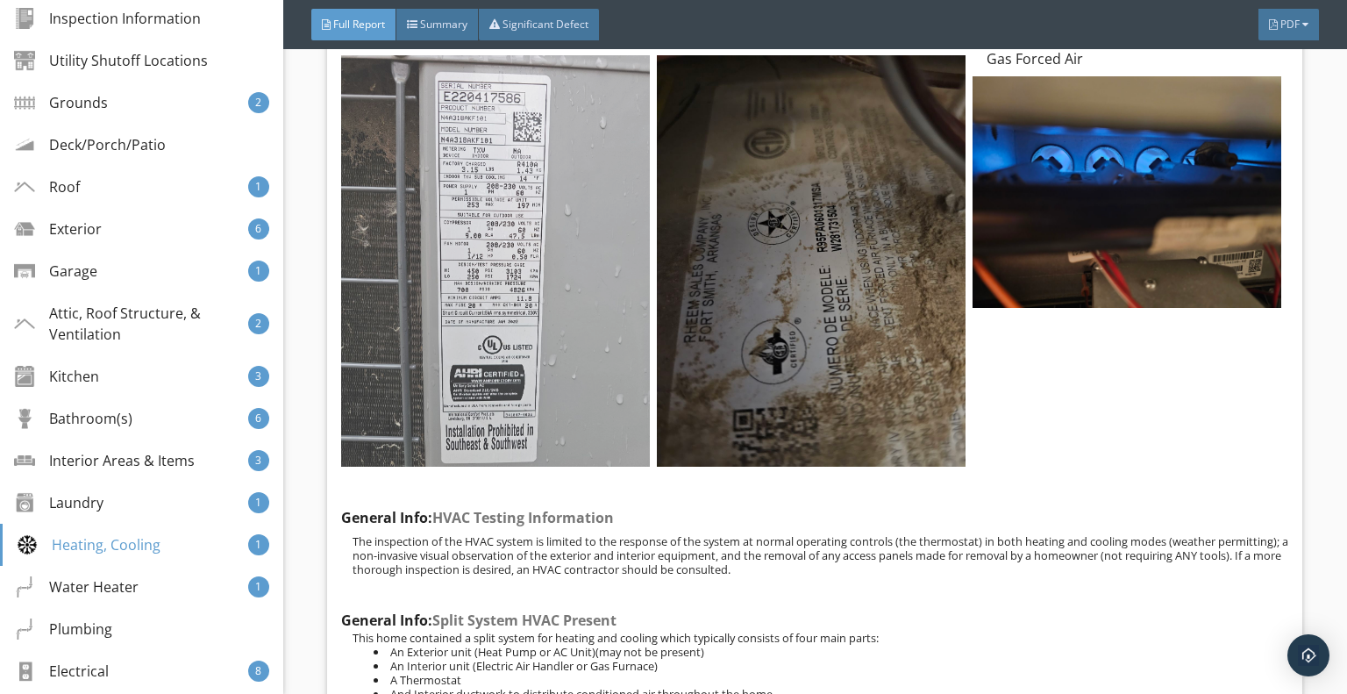
click at [544, 300] on img at bounding box center [495, 260] width 309 height 411
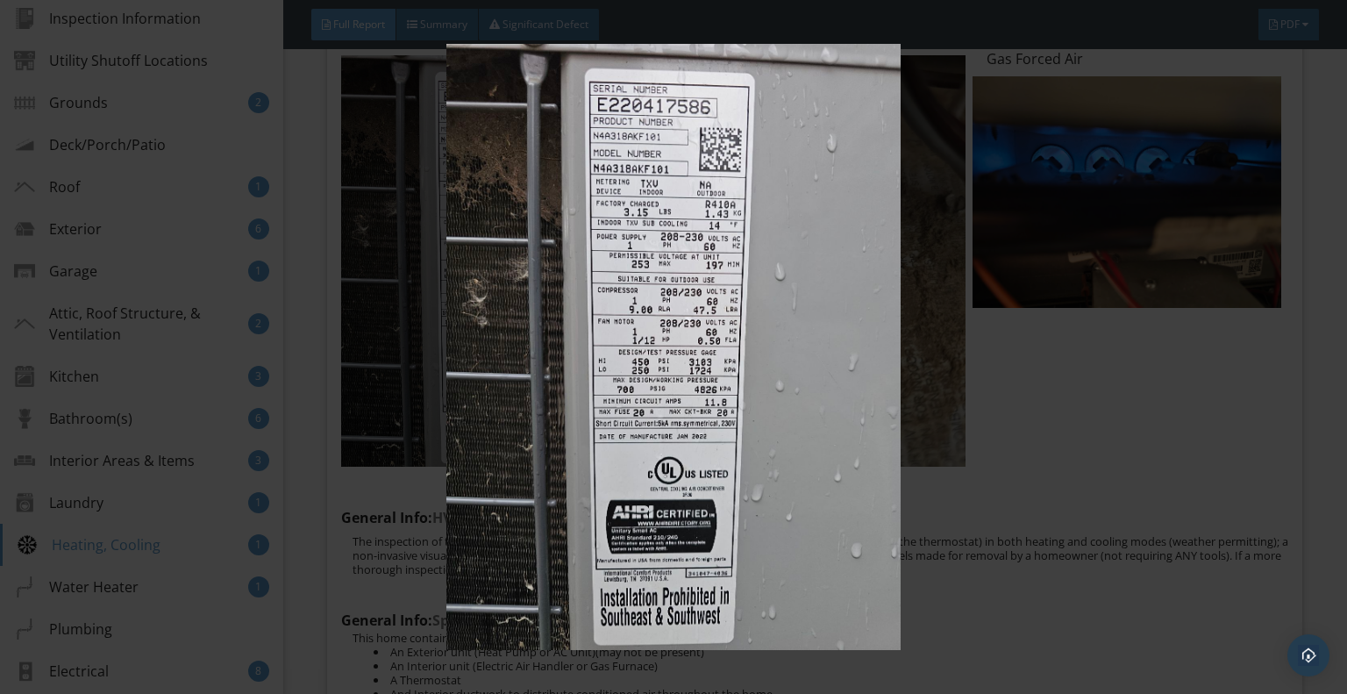
click at [635, 234] on img at bounding box center [674, 347] width 1226 height 606
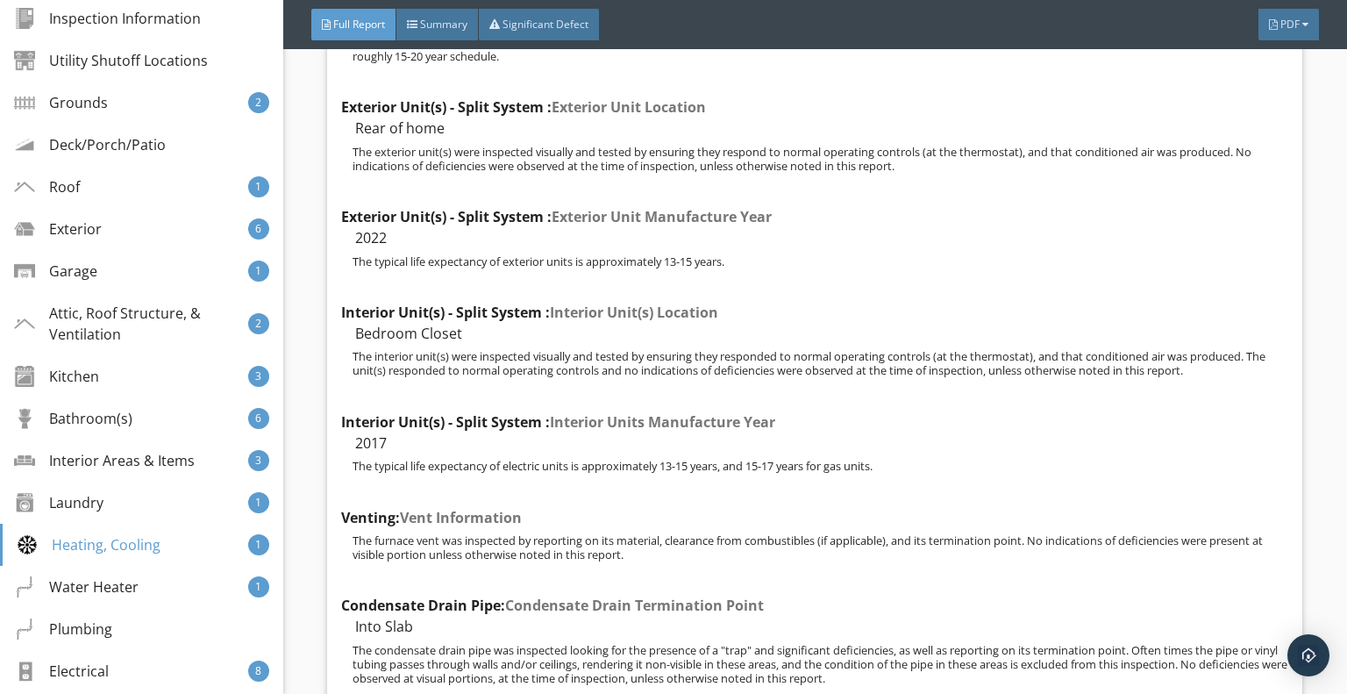
scroll to position [27308, 0]
click at [1306, 24] on div at bounding box center [1305, 24] width 6 height 11
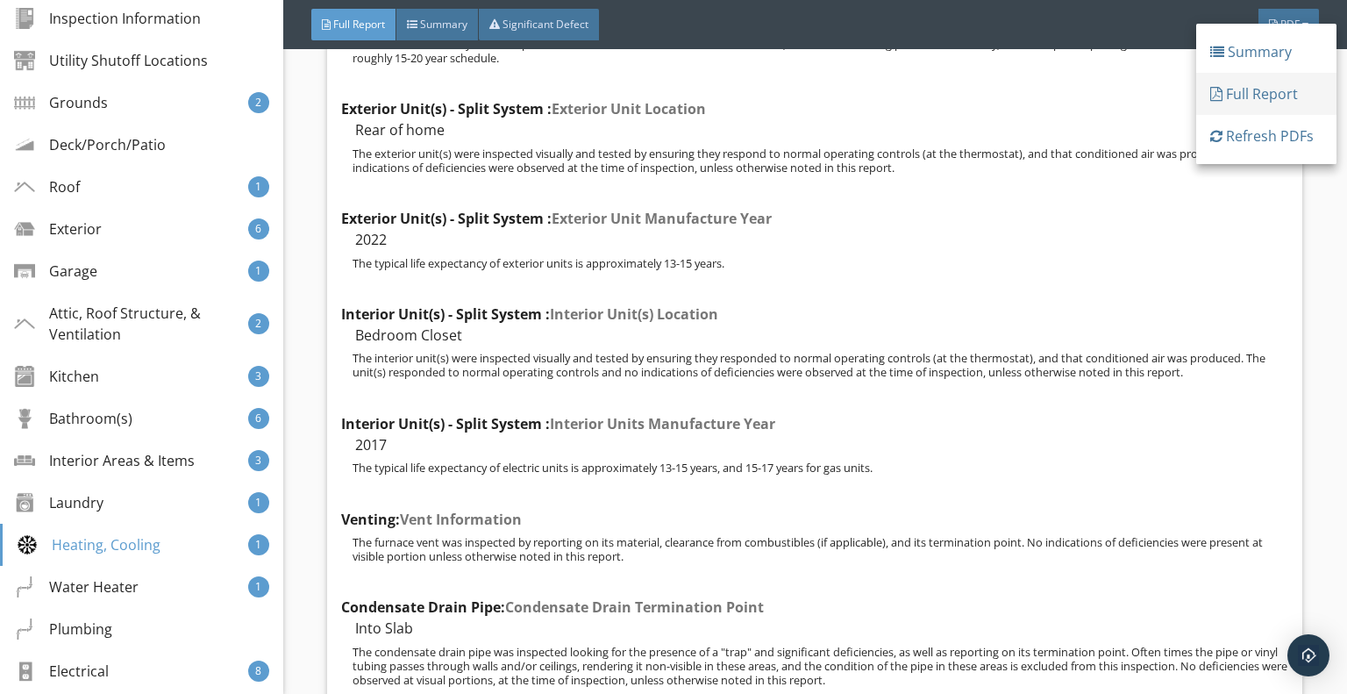
click at [1261, 90] on div "Full Report" at bounding box center [1266, 93] width 112 height 21
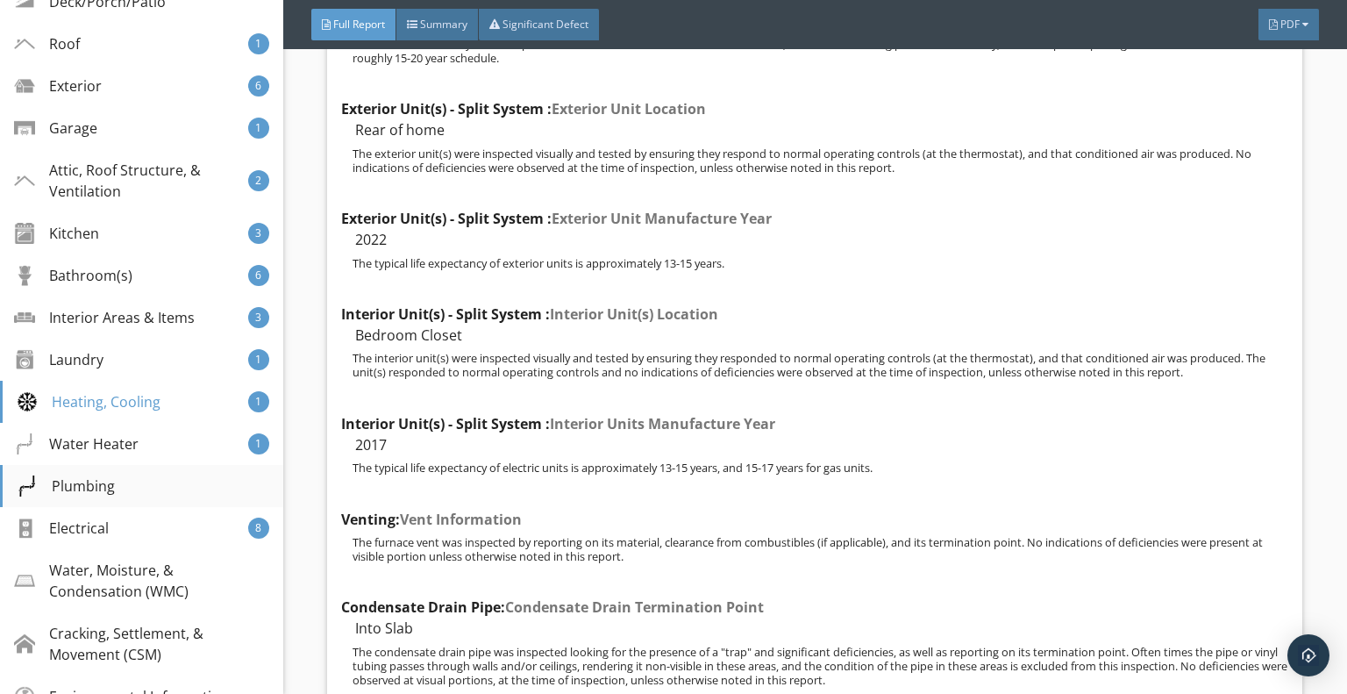
scroll to position [614, 0]
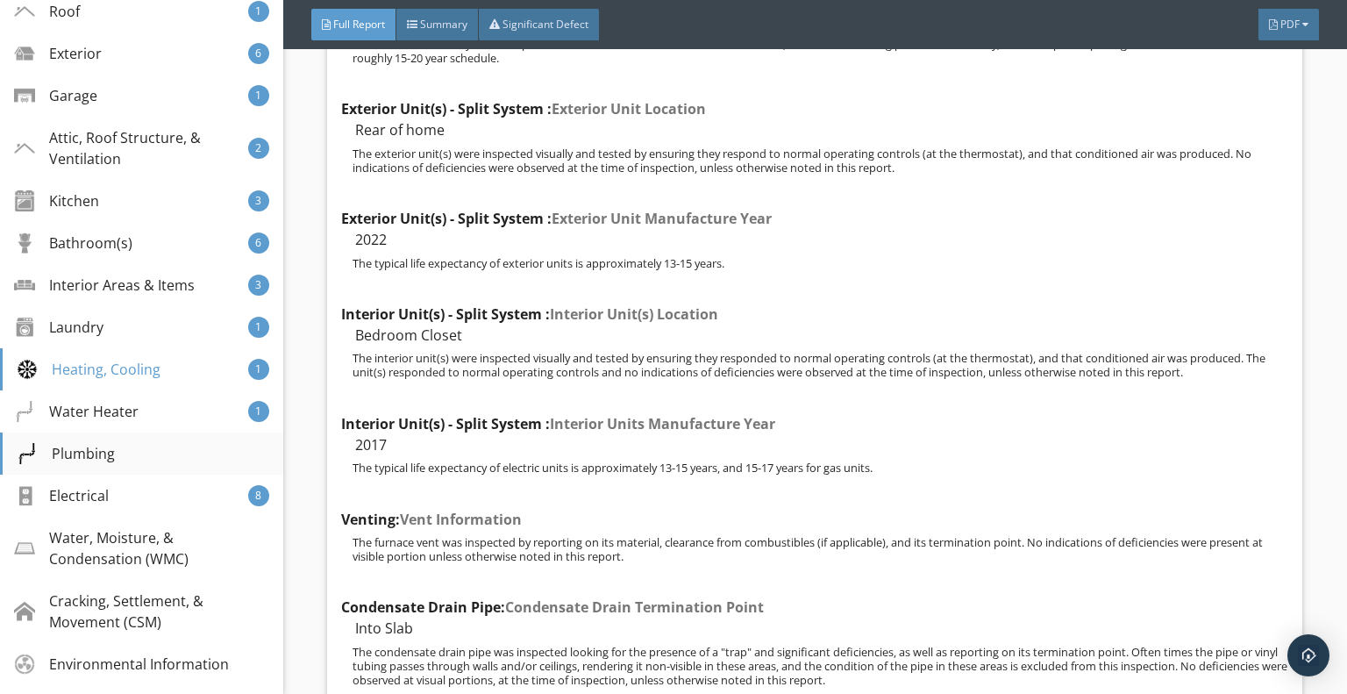
click at [110, 449] on div "Plumbing" at bounding box center [66, 453] width 98 height 21
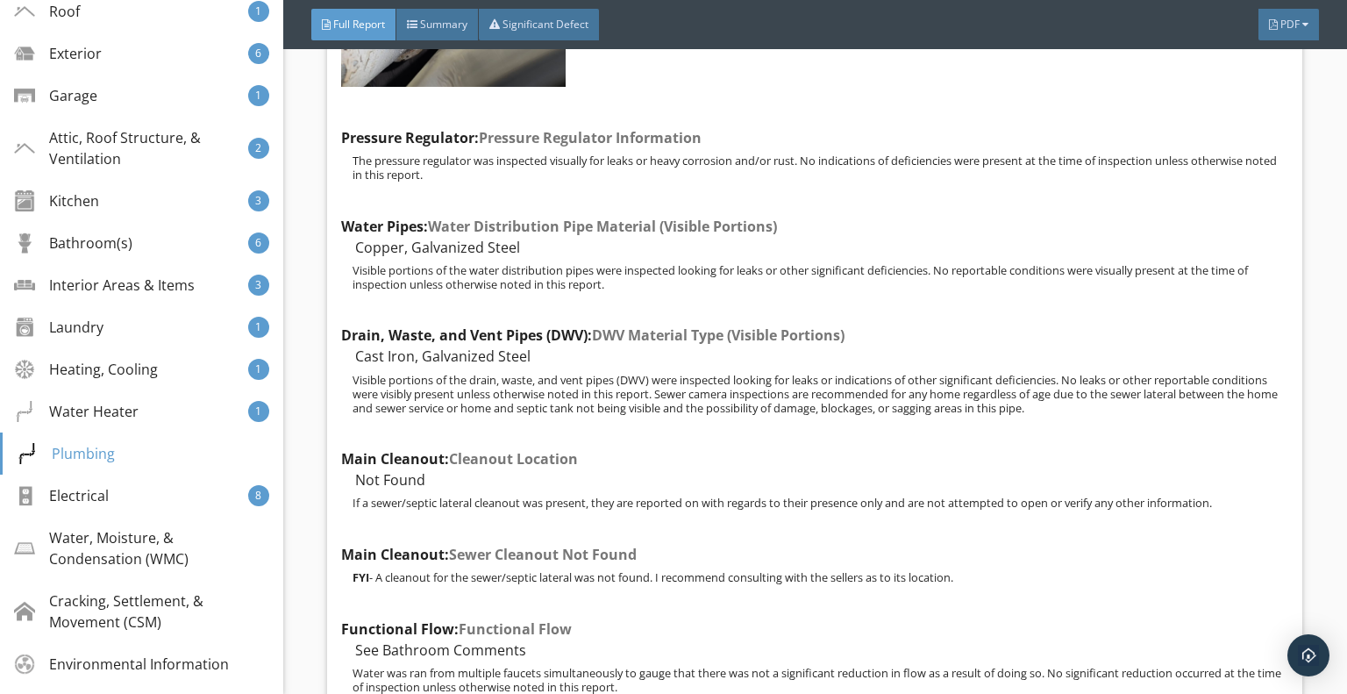
scroll to position [32006, 0]
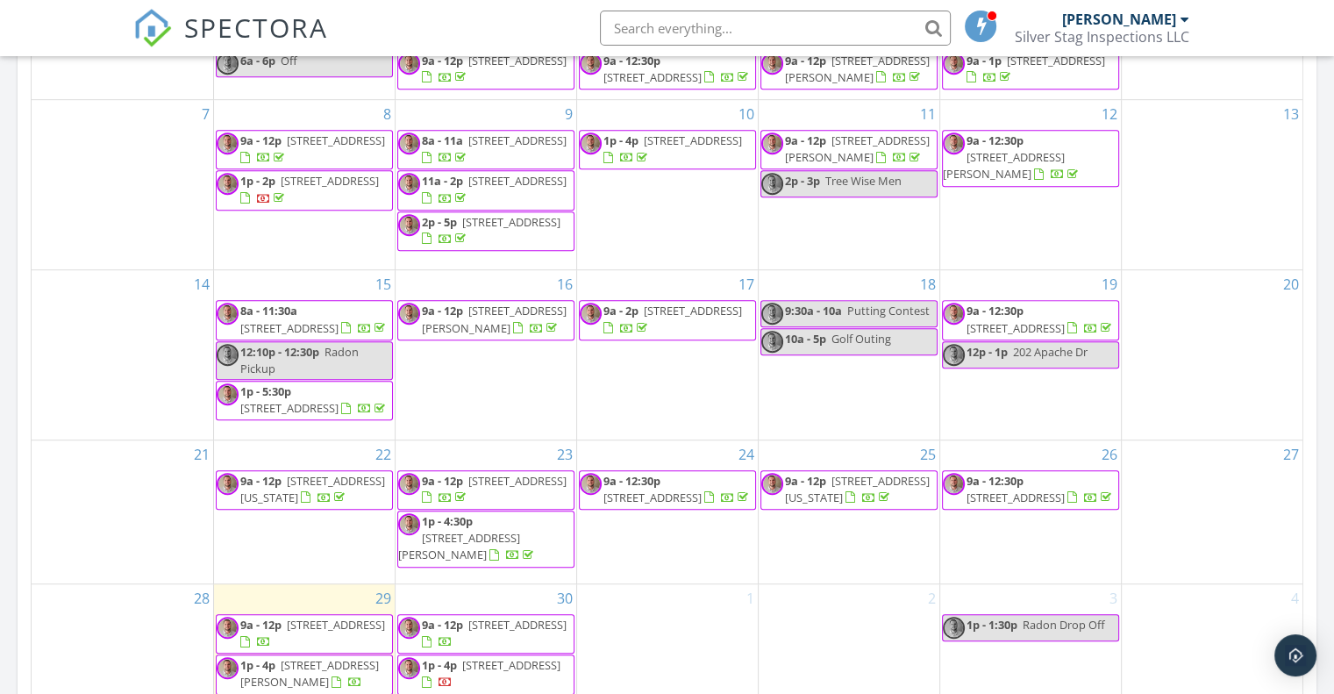
scroll to position [789, 0]
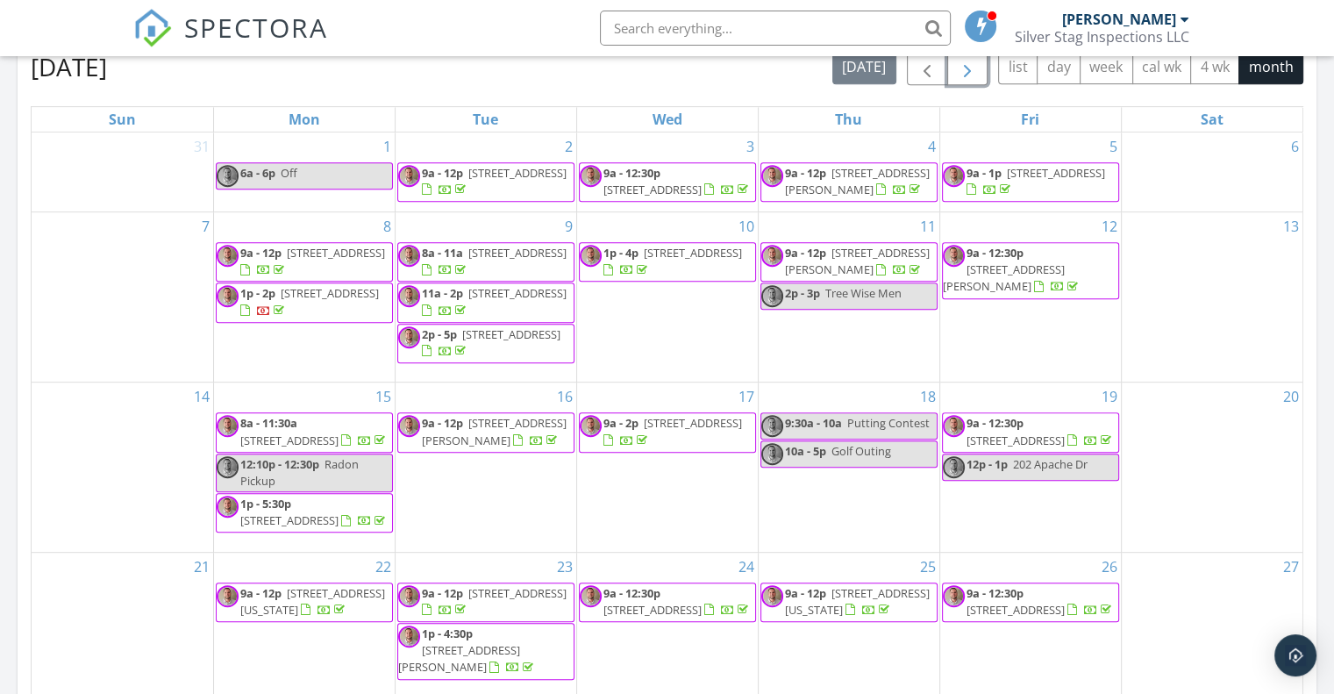
click at [964, 76] on span "button" at bounding box center [967, 67] width 21 height 21
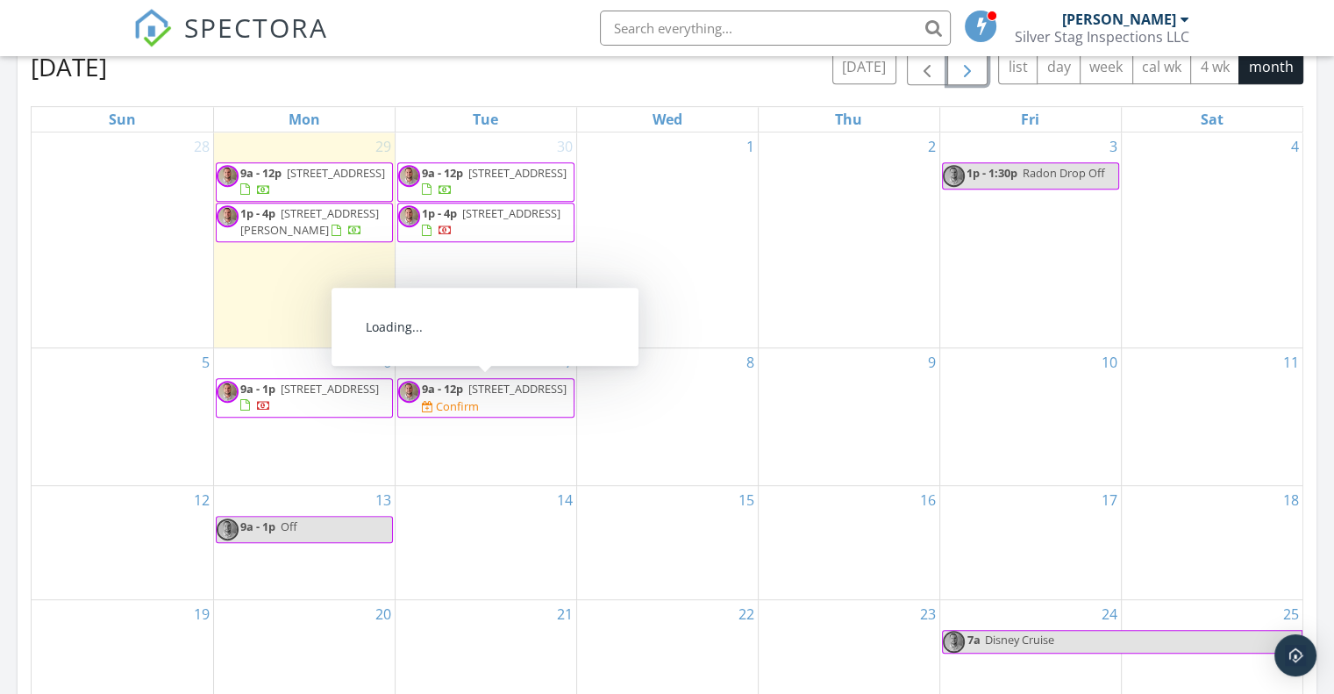
click at [468, 392] on span "[STREET_ADDRESS]" at bounding box center [517, 389] width 98 height 16
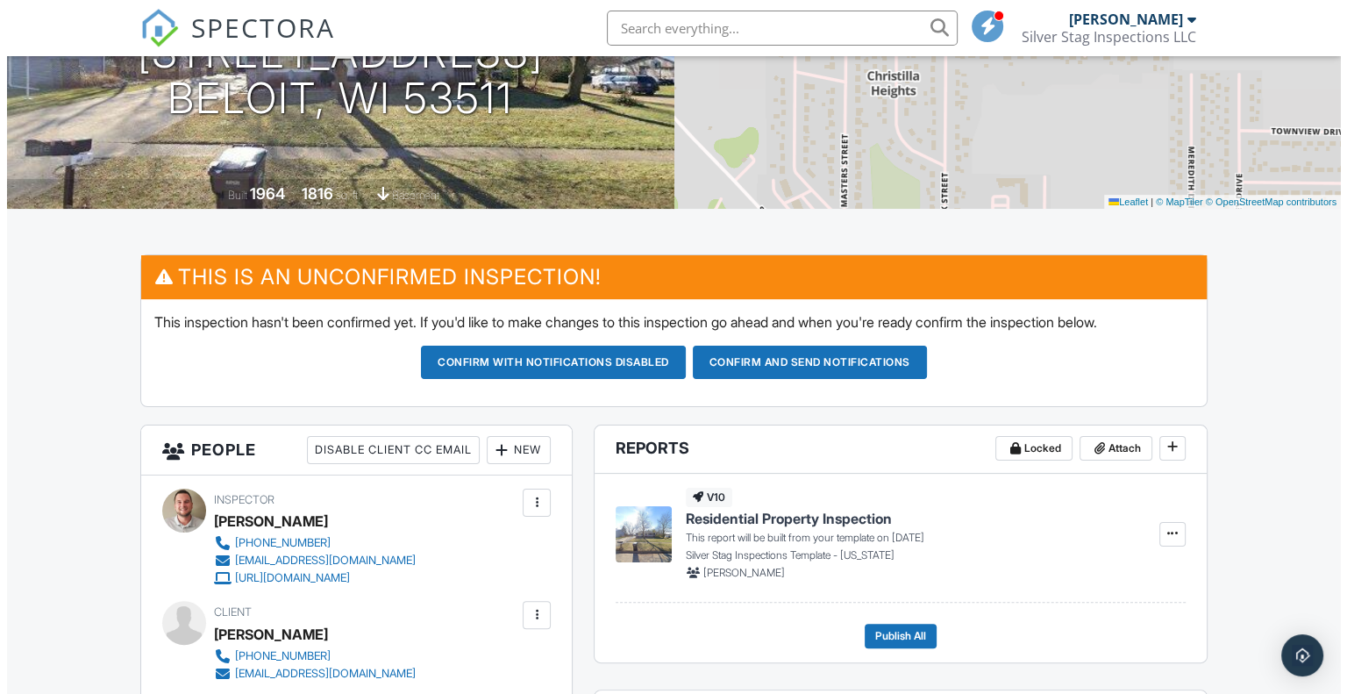
scroll to position [263, 0]
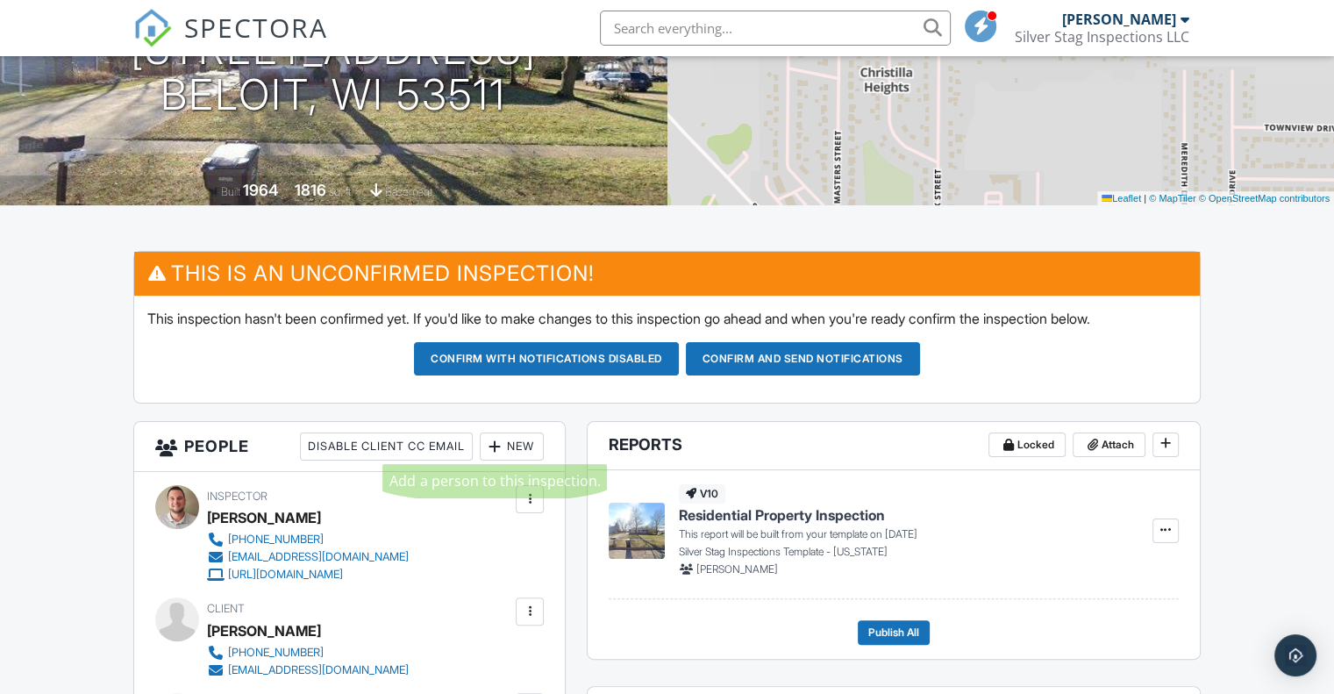
click at [500, 445] on div at bounding box center [495, 447] width 18 height 18
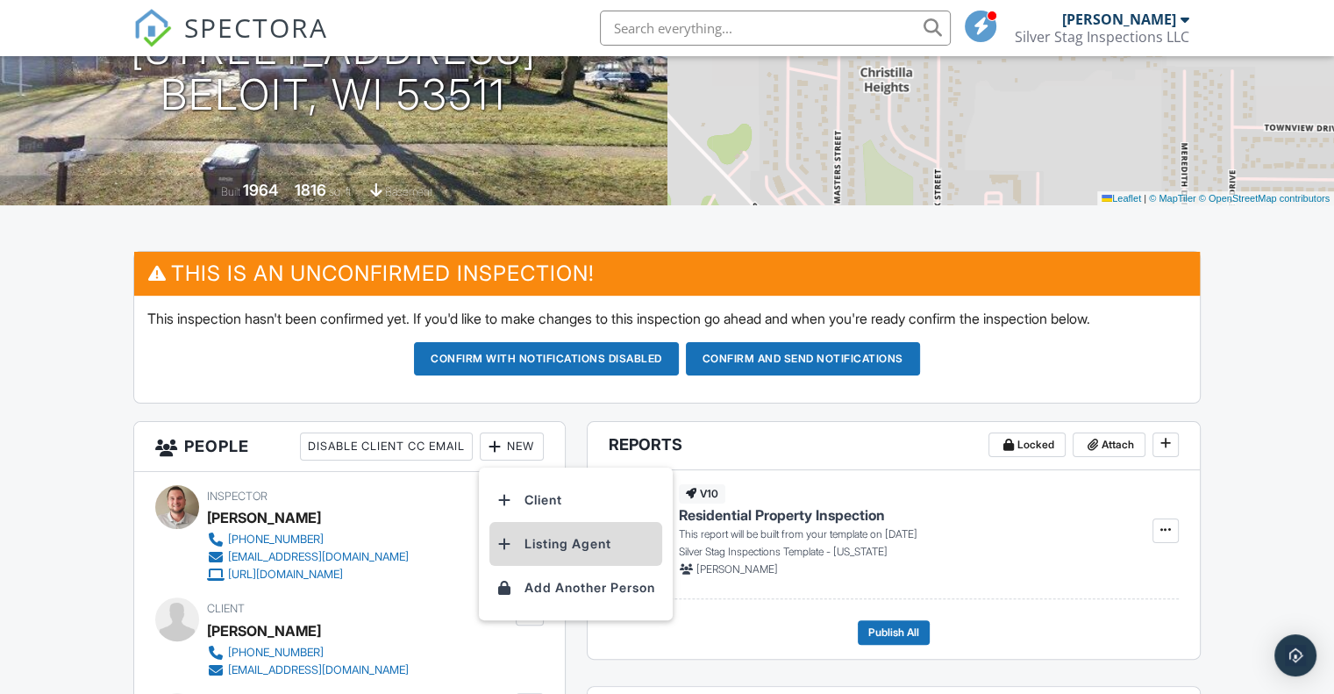
click at [564, 537] on li "Listing Agent" at bounding box center [575, 544] width 173 height 44
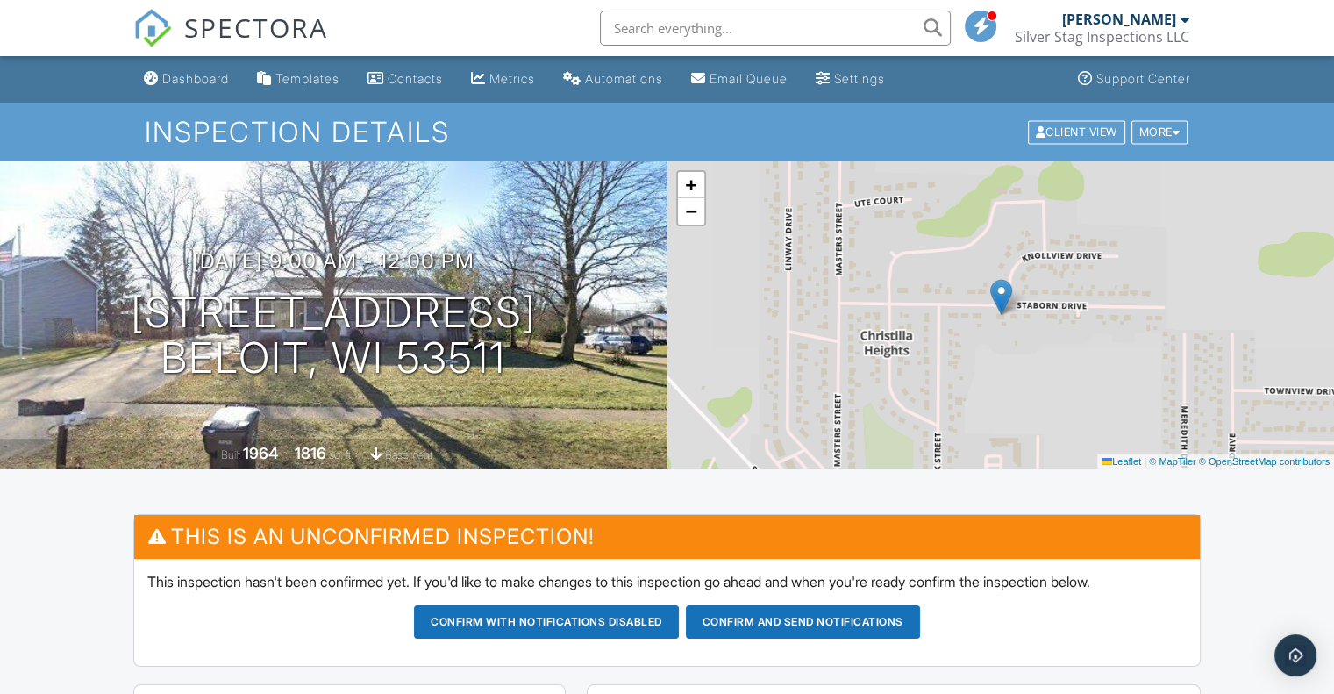
click at [262, 21] on span "SPECTORA" at bounding box center [256, 27] width 144 height 37
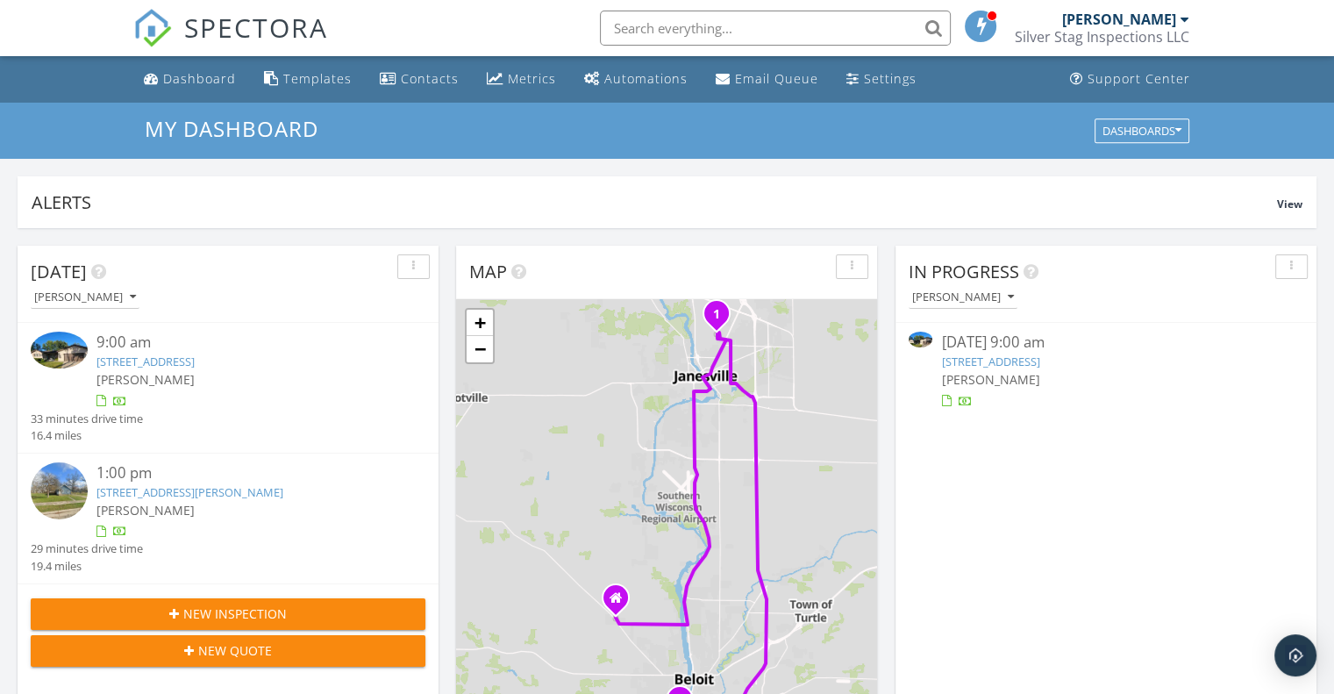
click at [1039, 357] on link "[STREET_ADDRESS]" at bounding box center [990, 361] width 98 height 16
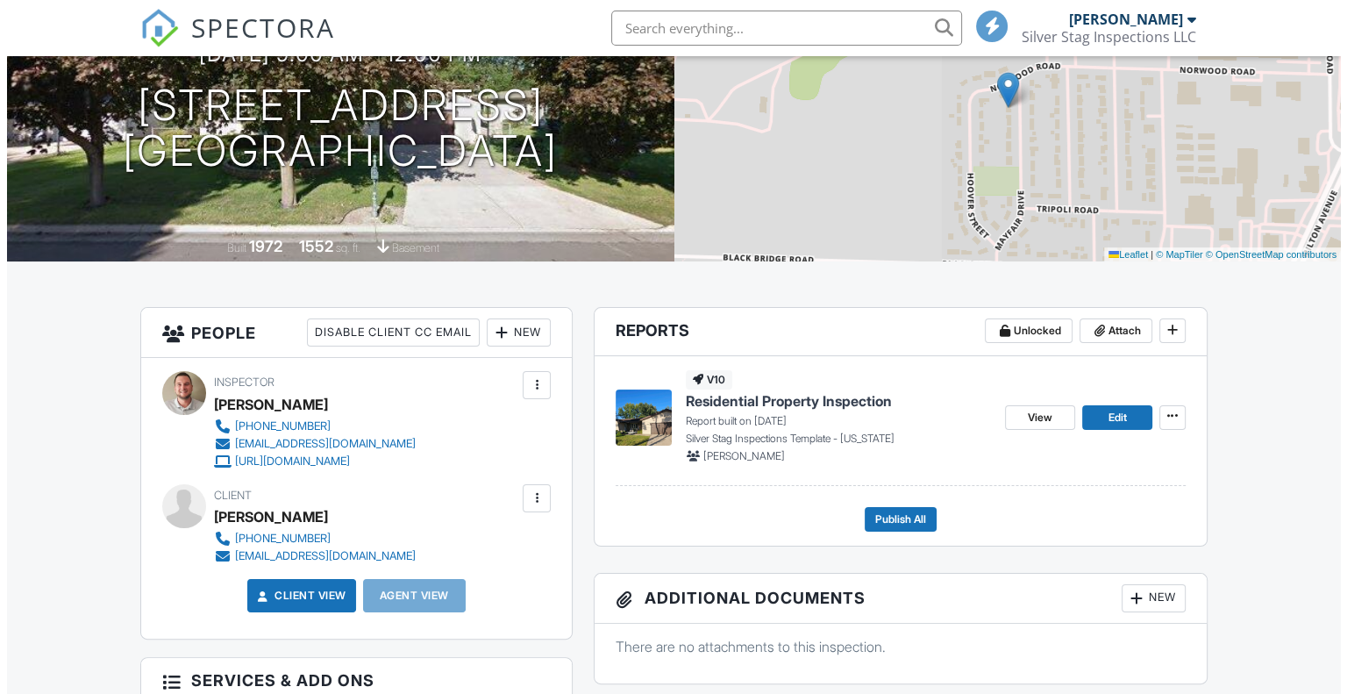
scroll to position [351, 0]
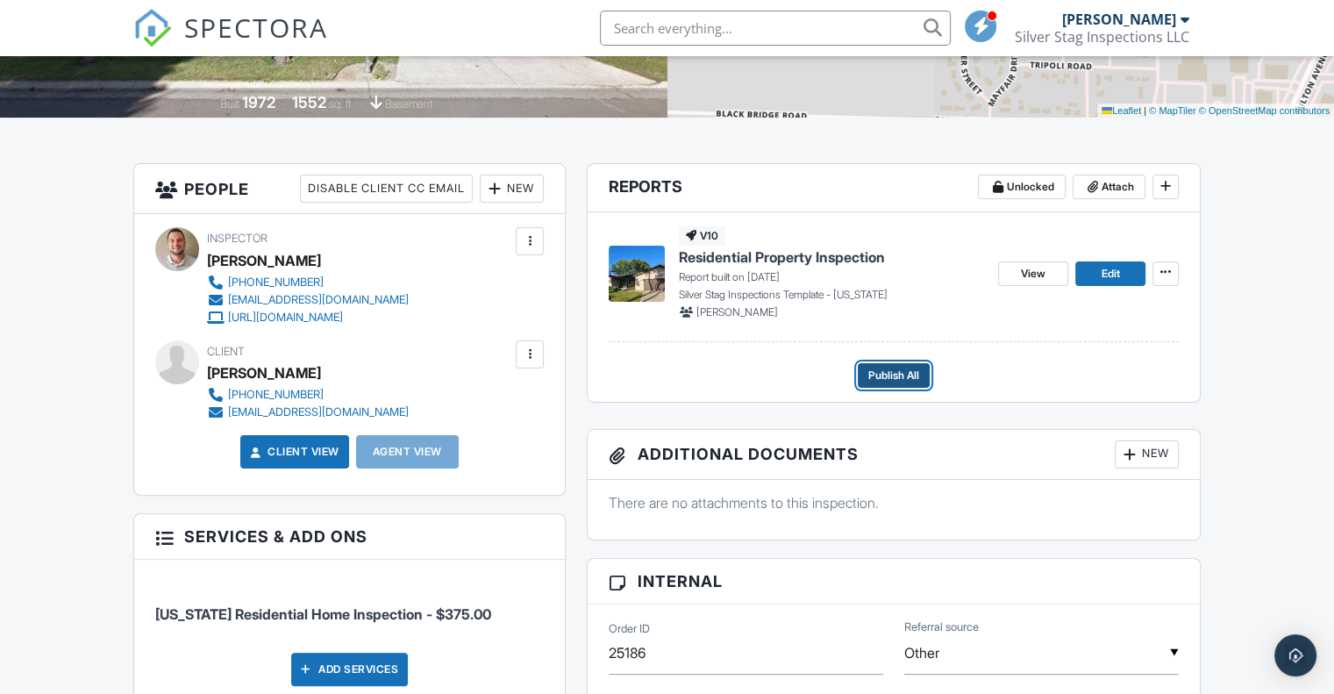
click at [885, 375] on span "Publish All" at bounding box center [893, 376] width 51 height 18
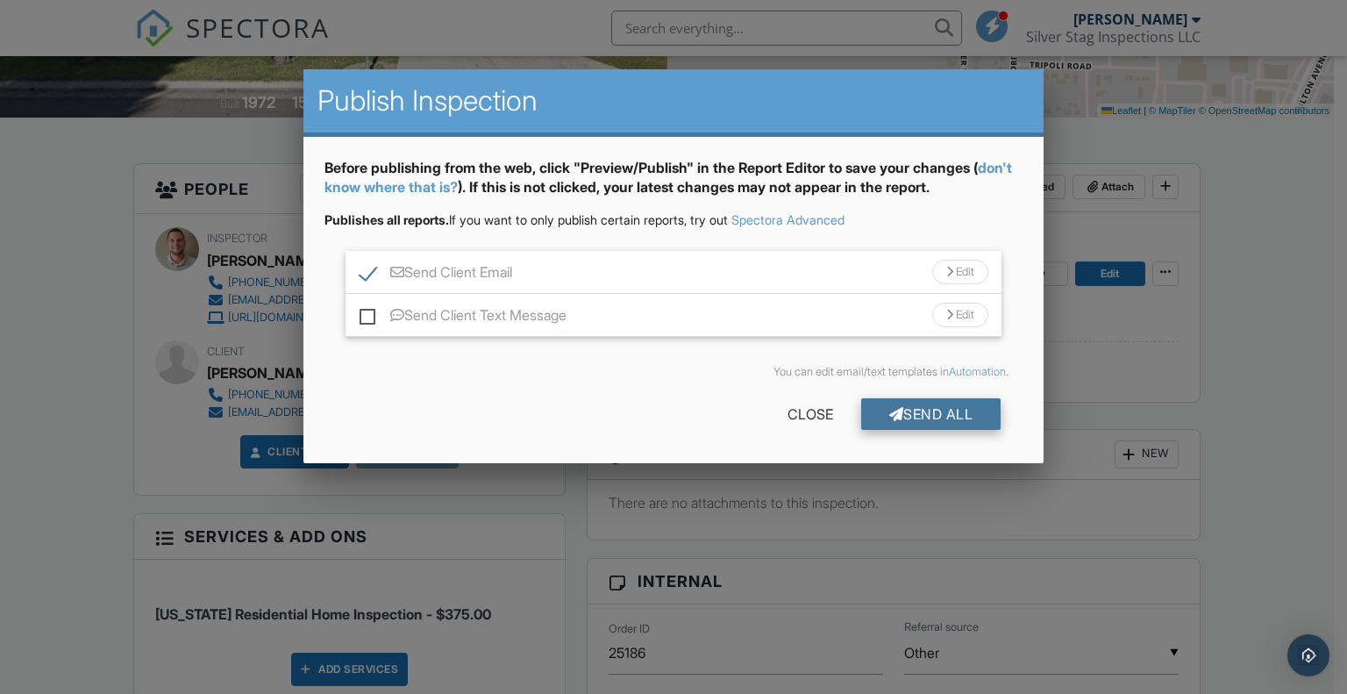
click at [930, 412] on div "Send All" at bounding box center [931, 414] width 140 height 32
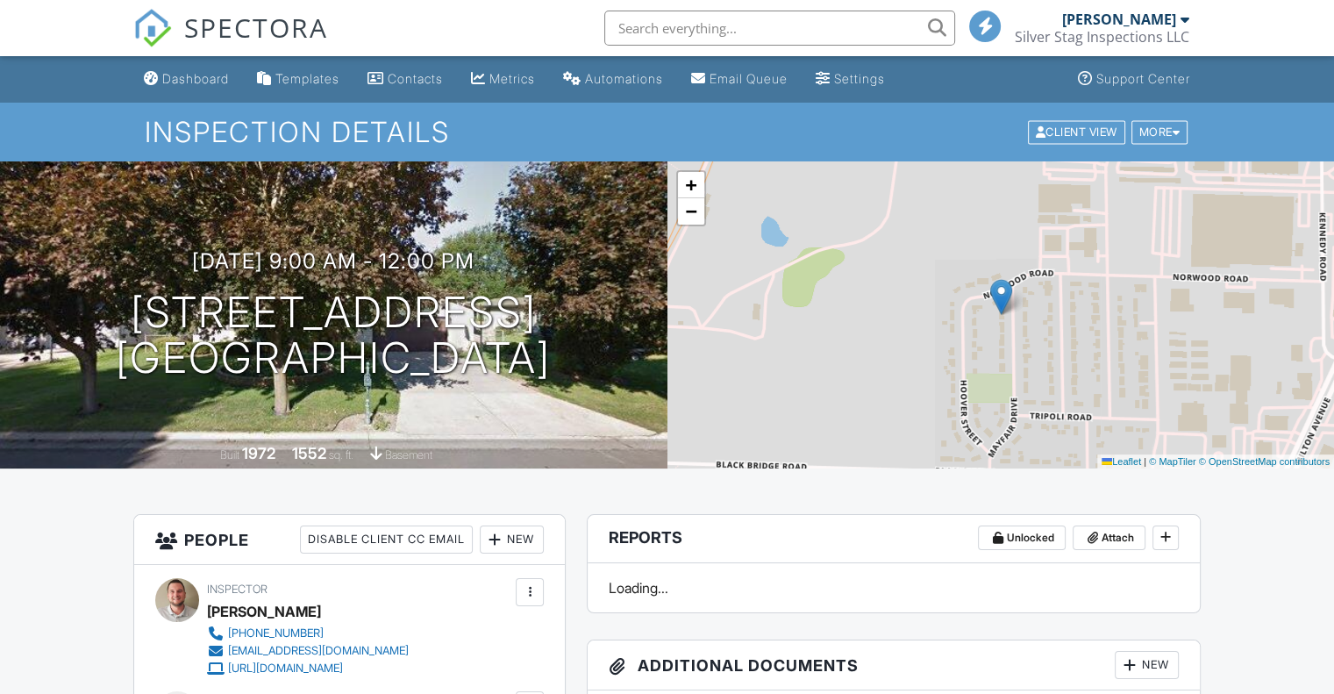
click at [223, 13] on span "SPECTORA" at bounding box center [256, 27] width 144 height 37
